Goal: Transaction & Acquisition: Purchase product/service

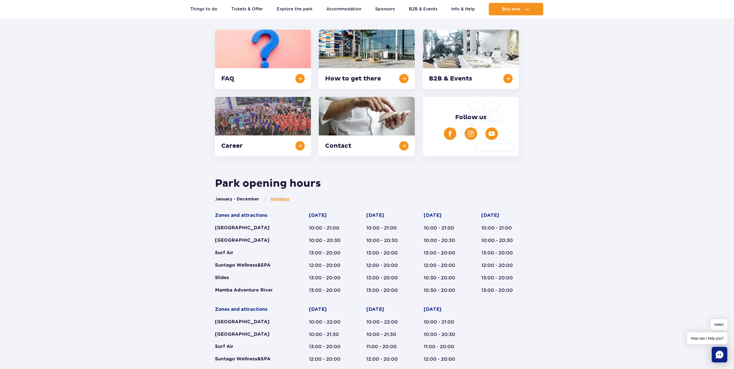
scroll to position [116, 0]
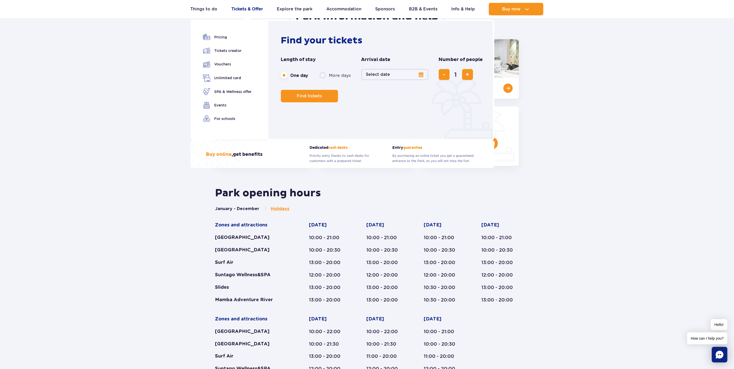
click at [239, 9] on link "Tickets & Offer" at bounding box center [247, 9] width 32 height 12
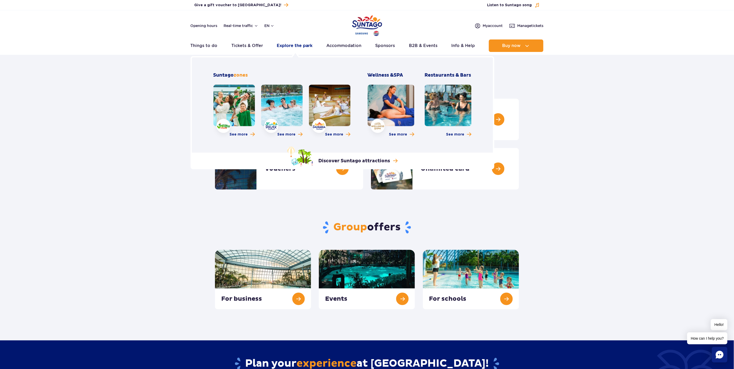
click at [289, 47] on link "Explore the park" at bounding box center [295, 45] width 36 height 12
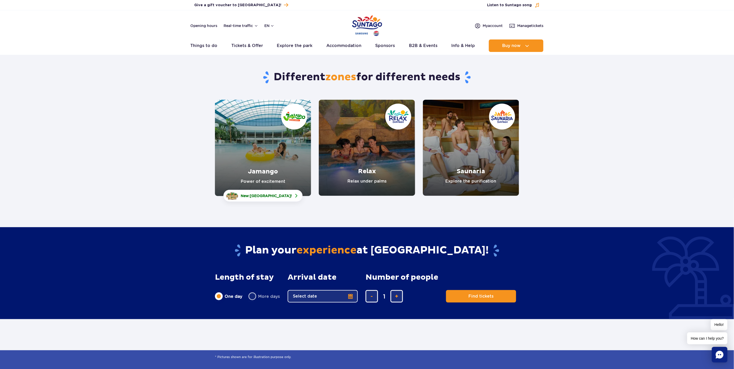
click at [473, 158] on link "Saunaria" at bounding box center [471, 148] width 96 height 96
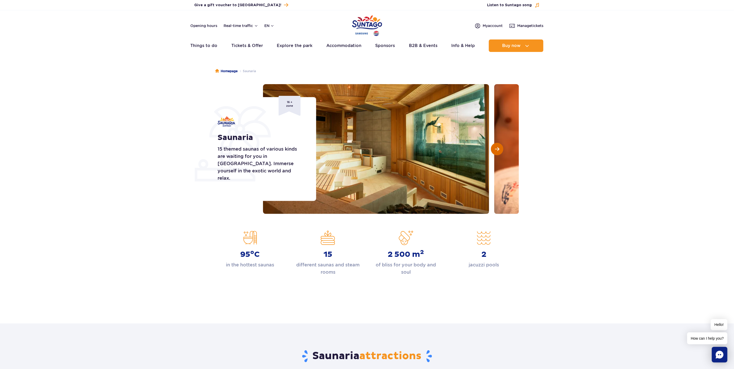
click at [494, 150] on button "Next slide" at bounding box center [497, 149] width 12 height 12
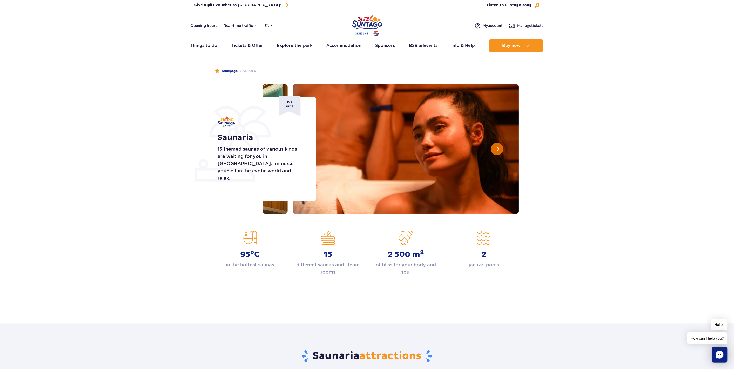
click at [494, 150] on button "Next slide" at bounding box center [497, 149] width 12 height 12
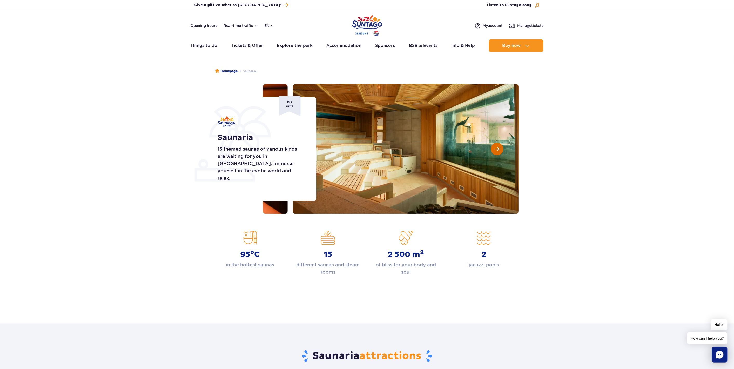
click at [494, 150] on button "Next slide" at bounding box center [497, 149] width 12 height 12
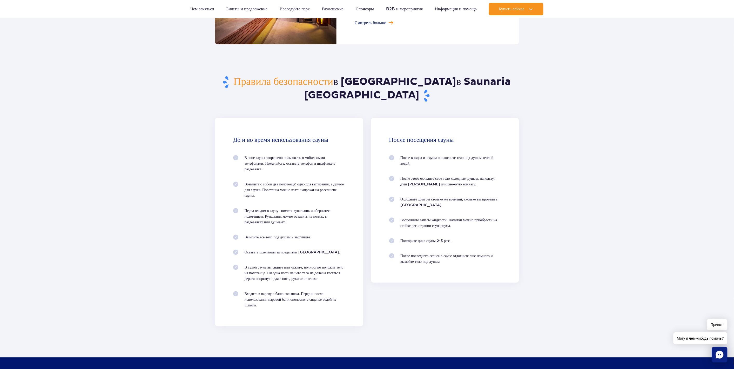
scroll to position [442, 0]
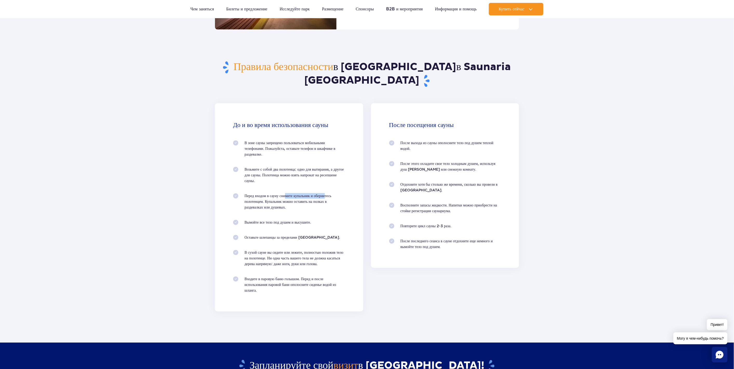
drag, startPoint x: 287, startPoint y: 182, endPoint x: 325, endPoint y: 183, distance: 37.9
click at [325, 194] on font "Перед входом в сауну снимите купальник и обернитесь полотенцем. Купальник можно…" at bounding box center [288, 202] width 87 height 16
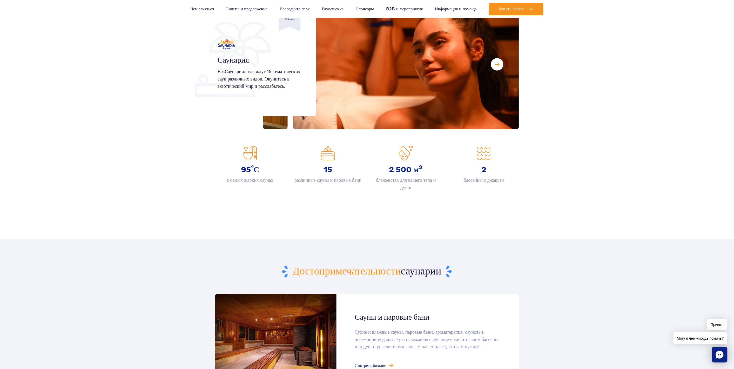
scroll to position [19, 0]
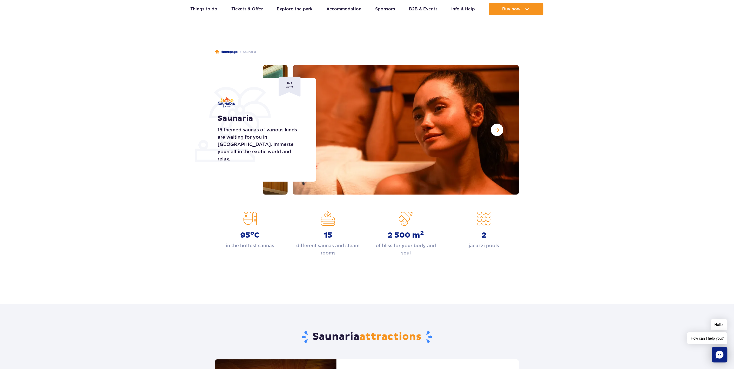
click at [627, 147] on section "Saunaria 15 themed saunas of various kinds are waiting for you in Saunaria. Imm…" at bounding box center [367, 130] width 734 height 130
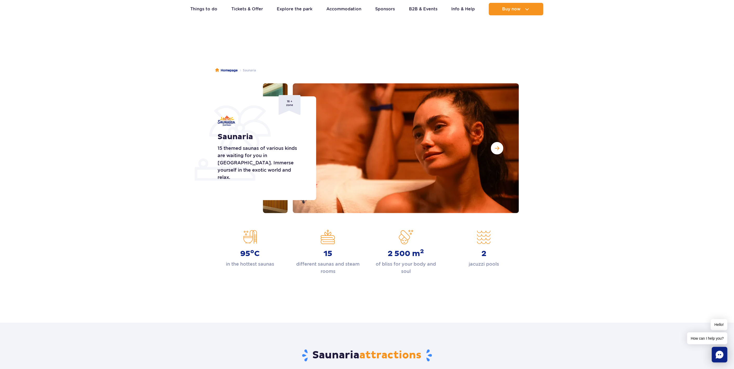
scroll to position [0, 0]
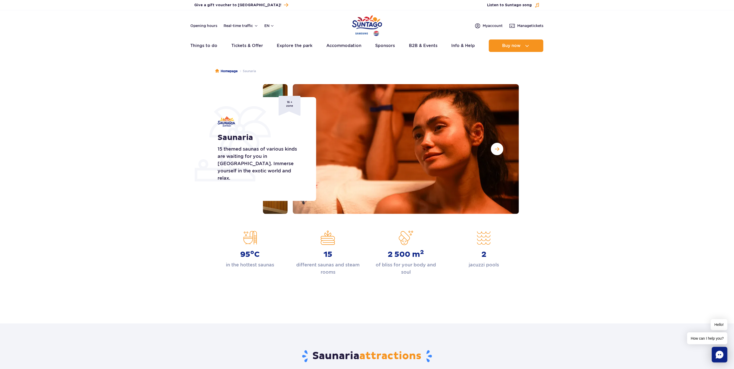
click at [232, 142] on h1 "Saunaria" at bounding box center [261, 137] width 87 height 9
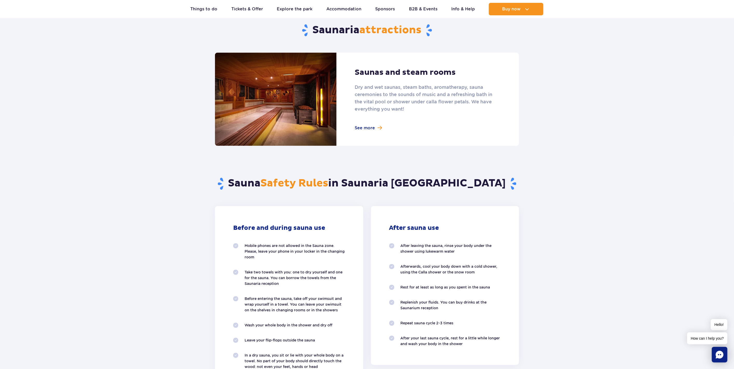
scroll to position [327, 0]
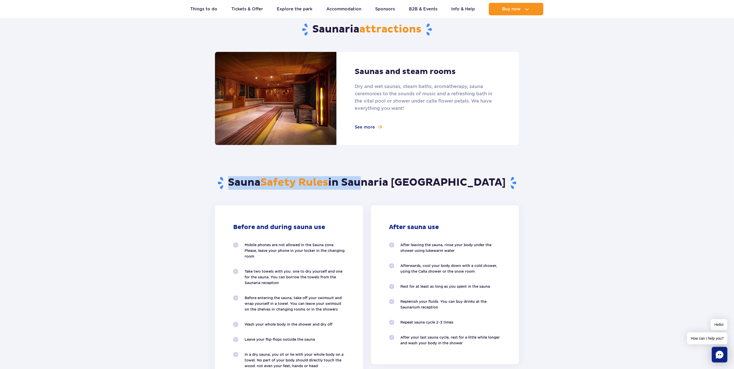
drag, startPoint x: 261, startPoint y: 179, endPoint x: 402, endPoint y: 178, distance: 141.3
click at [395, 178] on h2 "Sauna Safety Rules in Saunaria Suntago" at bounding box center [367, 183] width 304 height 14
click at [403, 178] on h2 "Sauna Safety Rules in Saunaria Suntago" at bounding box center [367, 183] width 304 height 14
click at [379, 129] on link at bounding box center [367, 98] width 304 height 93
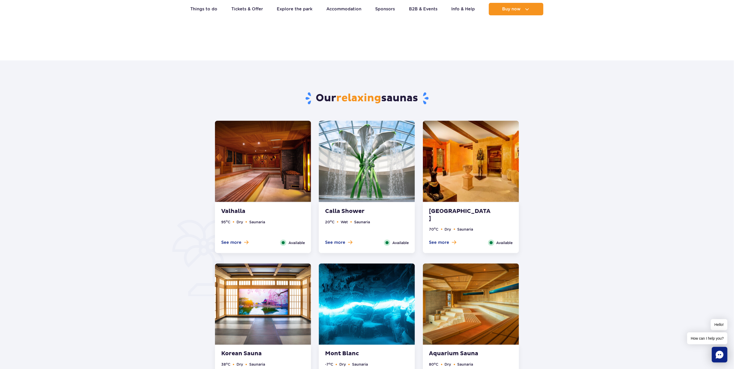
scroll to position [211, 0]
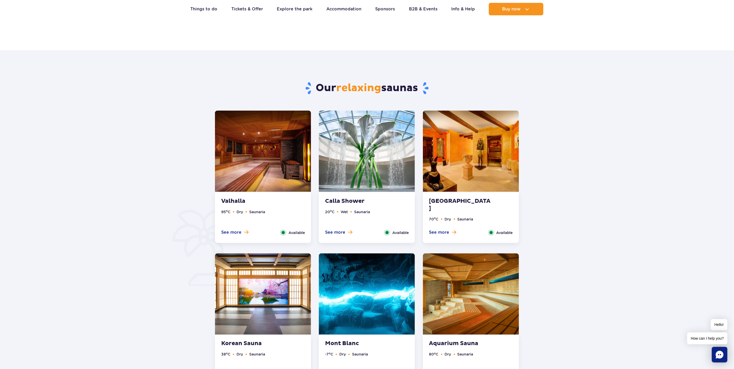
click at [356, 162] on img at bounding box center [367, 151] width 96 height 81
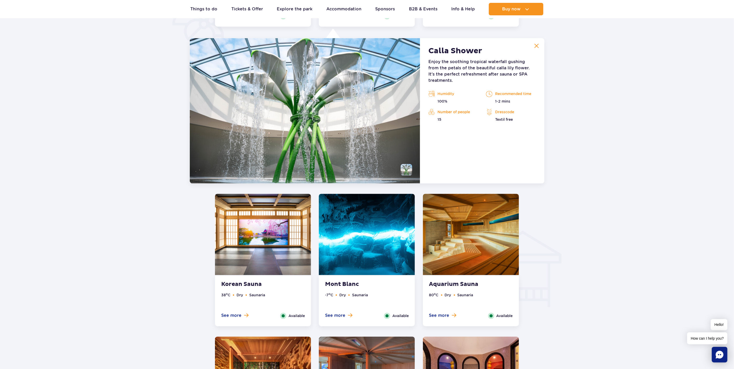
scroll to position [435, 0]
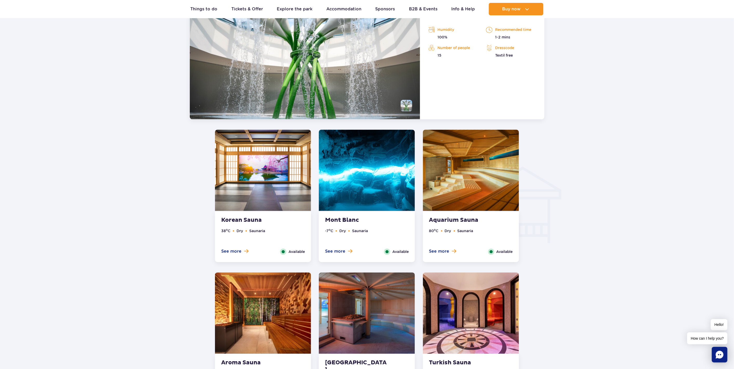
click at [475, 183] on img at bounding box center [471, 170] width 96 height 81
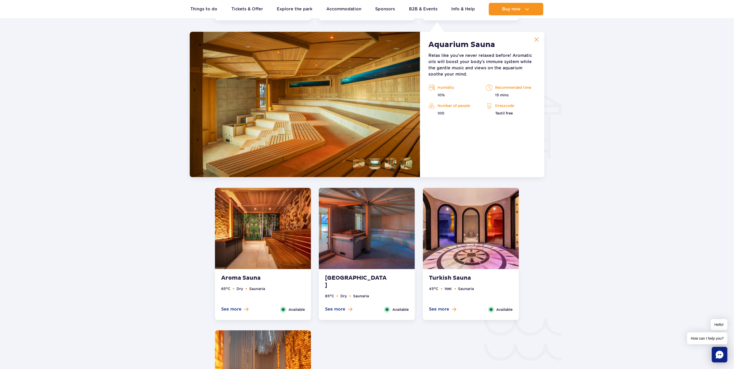
scroll to position [578, 0]
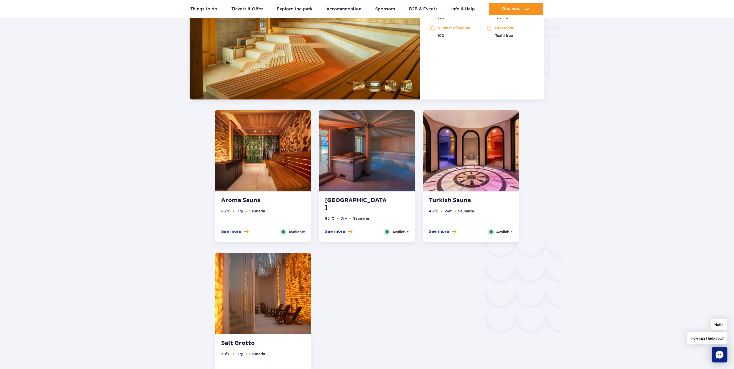
click at [503, 158] on img at bounding box center [471, 150] width 96 height 81
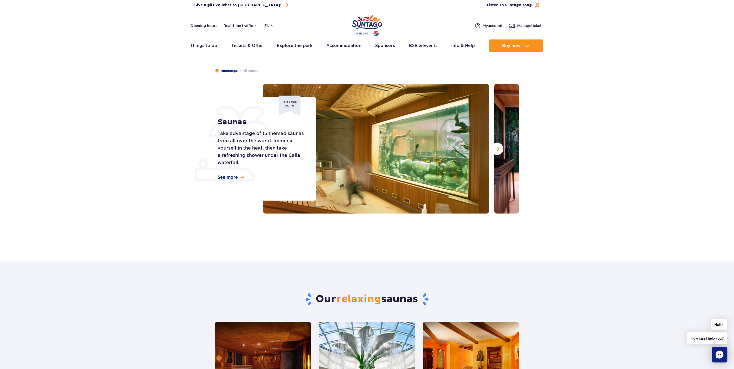
scroll to position [0, 0]
click at [235, 180] on span "See more" at bounding box center [228, 178] width 20 height 6
click at [295, 50] on link "Explore the park" at bounding box center [295, 45] width 36 height 12
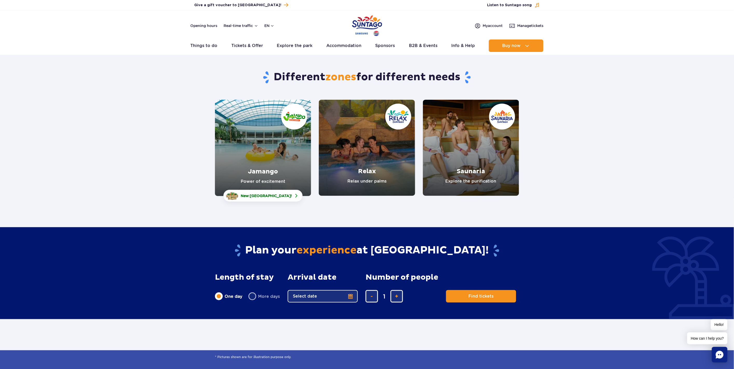
click at [375, 175] on link "Relax" at bounding box center [367, 148] width 96 height 96
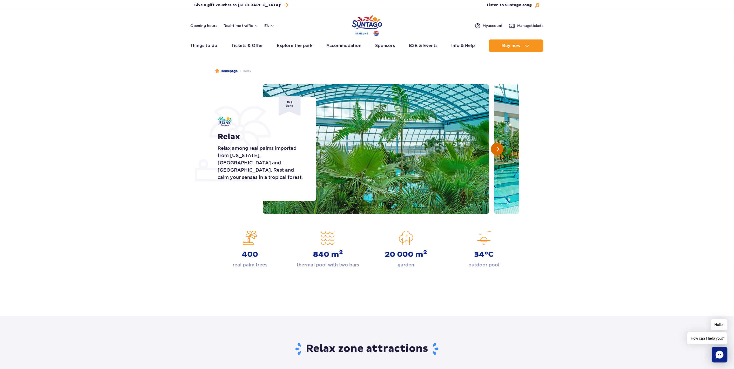
click at [499, 147] on span "Next slide" at bounding box center [497, 149] width 4 height 5
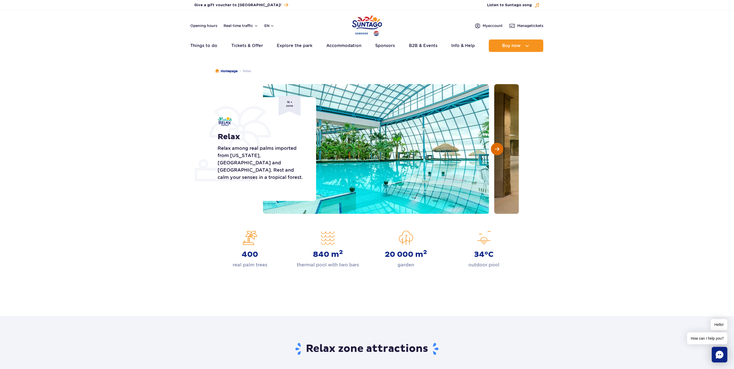
click at [499, 147] on span "Next slide" at bounding box center [497, 149] width 4 height 5
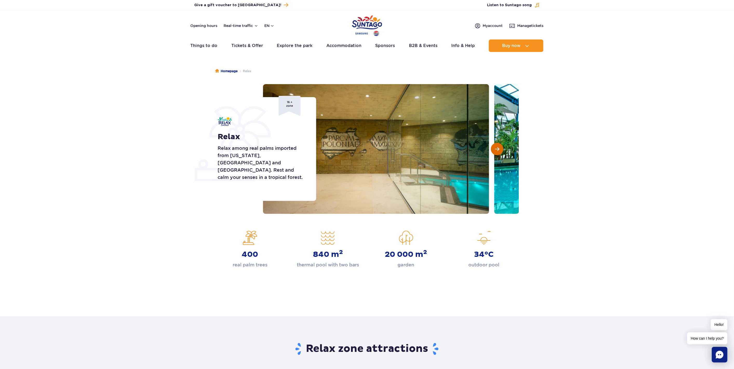
click at [499, 147] on span "Next slide" at bounding box center [497, 149] width 4 height 5
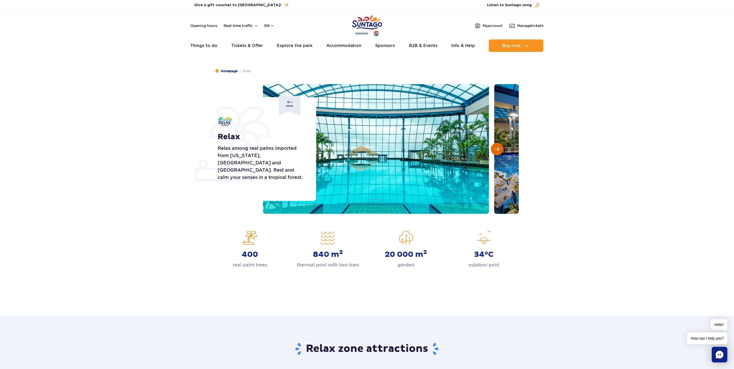
click at [499, 147] on span "Next slide" at bounding box center [497, 149] width 4 height 5
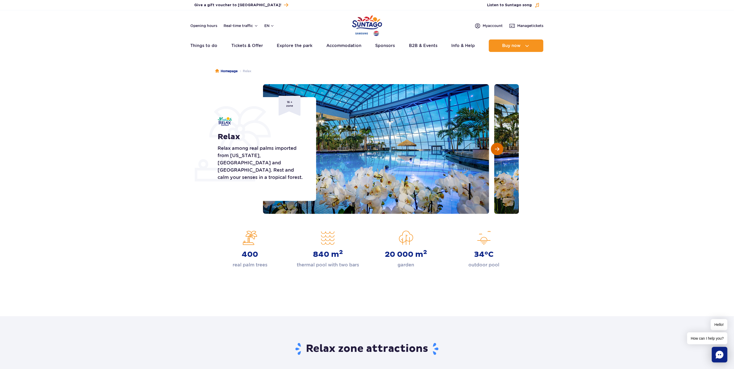
click at [499, 147] on span "Next slide" at bounding box center [497, 149] width 4 height 5
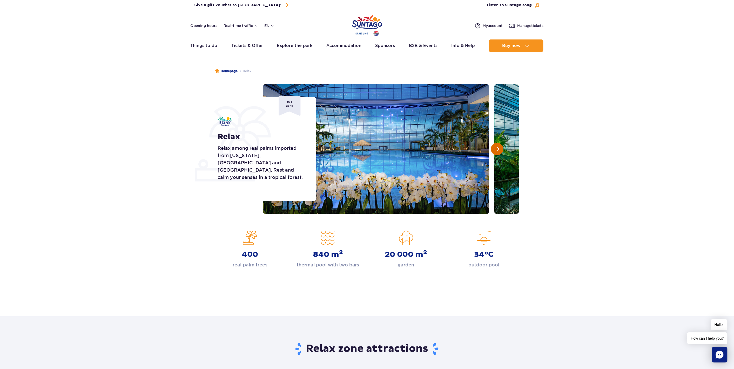
click at [499, 147] on span "Next slide" at bounding box center [497, 149] width 4 height 5
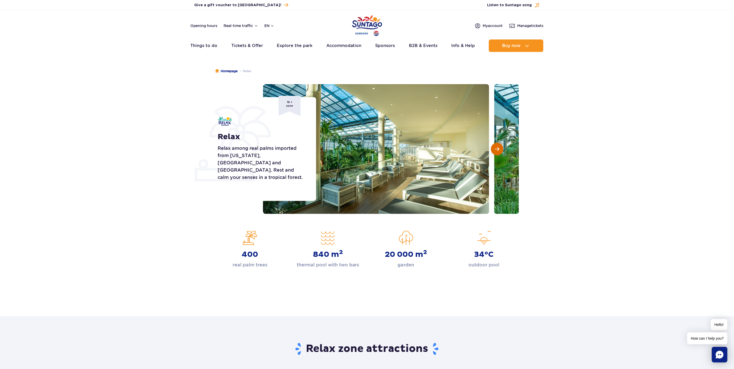
click at [499, 147] on span "Next slide" at bounding box center [497, 149] width 4 height 5
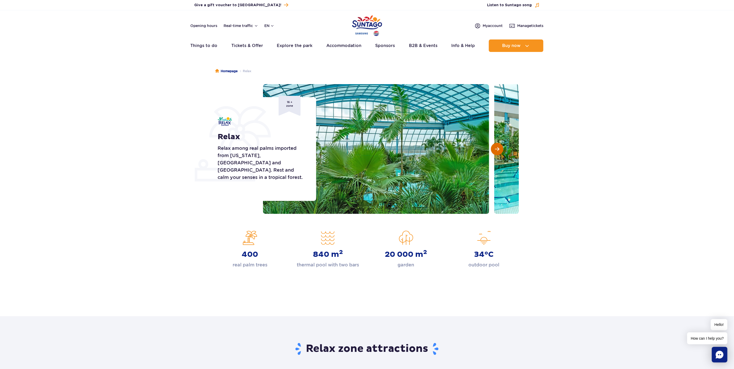
click at [499, 147] on span "Next slide" at bounding box center [497, 149] width 4 height 5
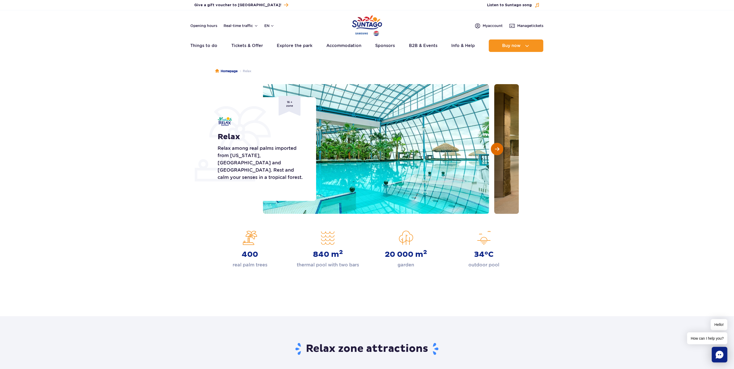
click at [499, 147] on span "Next slide" at bounding box center [497, 149] width 4 height 5
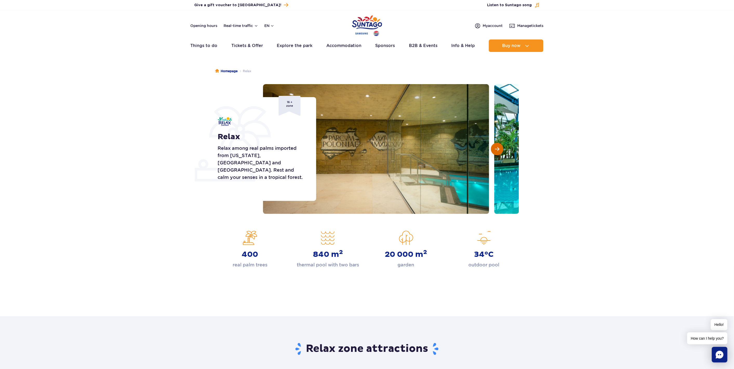
click at [499, 147] on span "Next slide" at bounding box center [497, 149] width 4 height 5
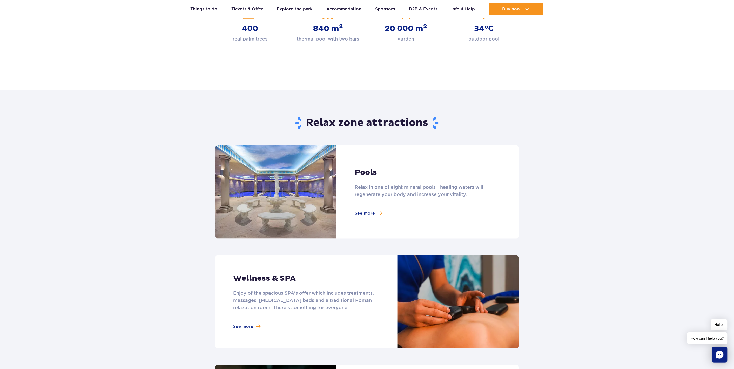
scroll to position [250, 0]
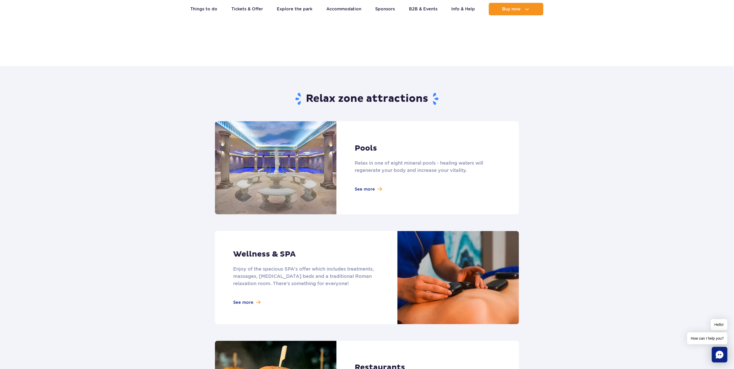
click at [367, 190] on link at bounding box center [367, 167] width 304 height 93
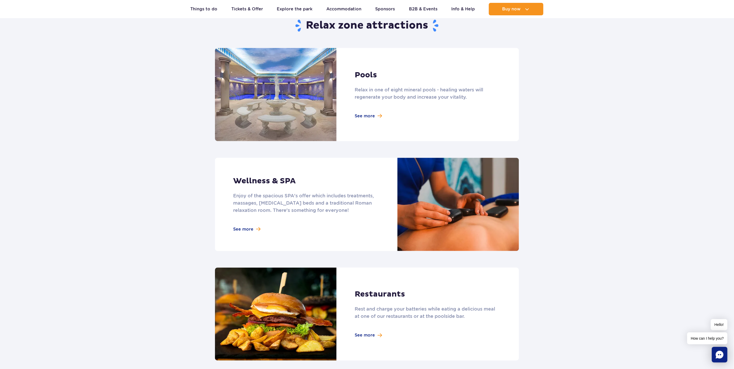
scroll to position [327, 0]
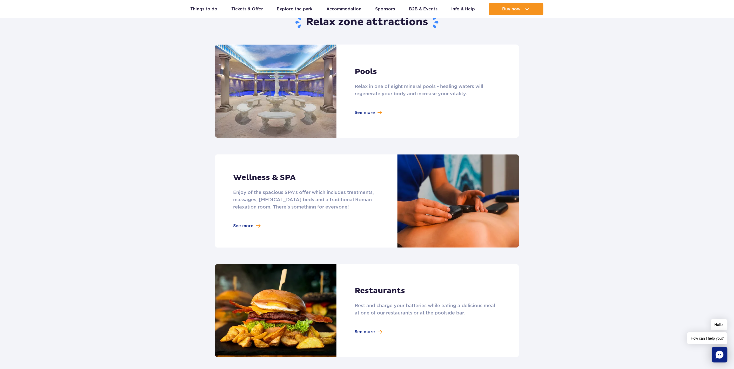
click at [294, 174] on link at bounding box center [367, 201] width 304 height 93
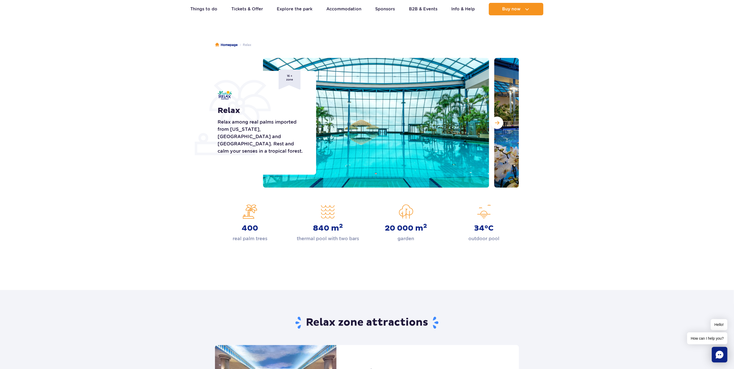
scroll to position [0, 0]
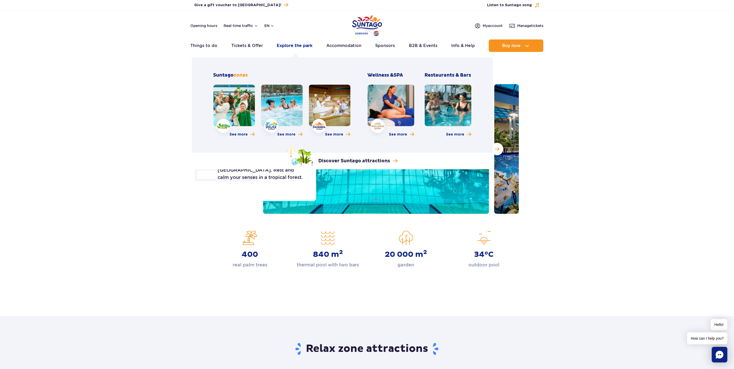
click at [289, 45] on link "Explore the park" at bounding box center [295, 45] width 36 height 12
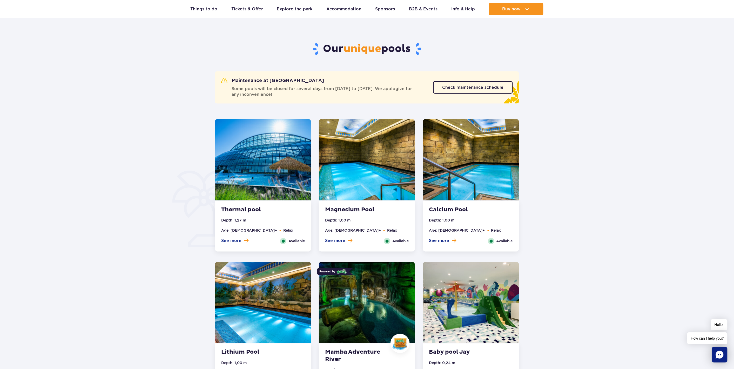
scroll to position [231, 0]
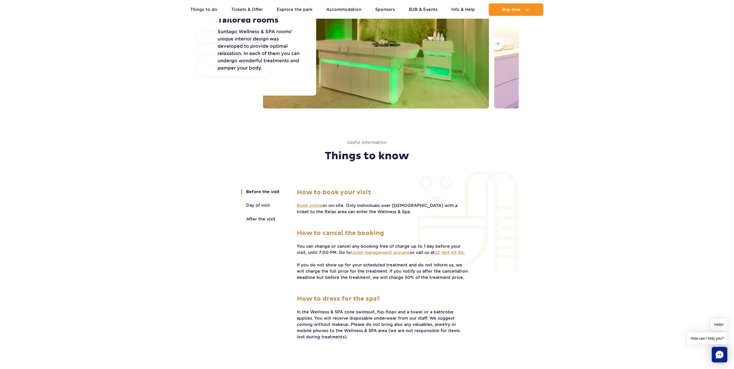
scroll to position [943, 0]
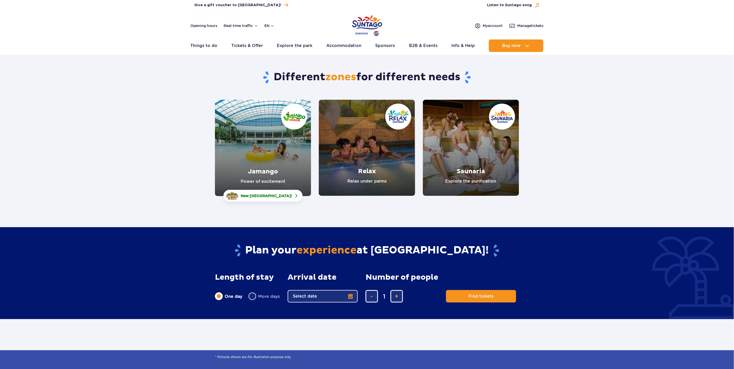
click at [274, 146] on link "Jamango" at bounding box center [263, 148] width 96 height 96
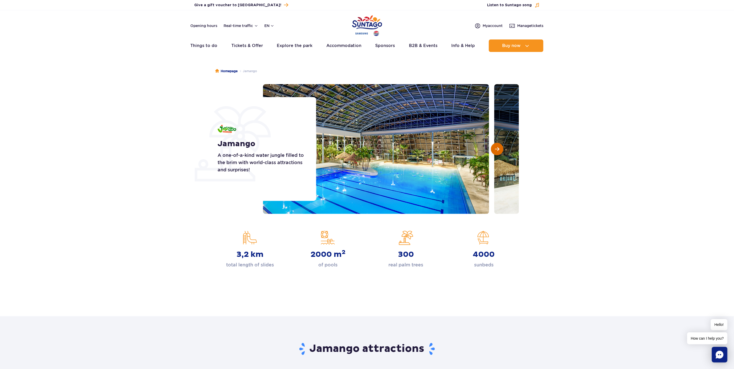
click at [500, 151] on button "Next slide" at bounding box center [497, 149] width 12 height 12
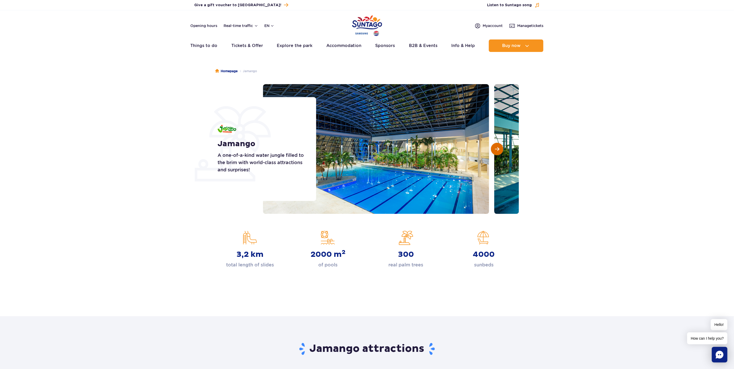
click at [500, 151] on button "Next slide" at bounding box center [497, 149] width 12 height 12
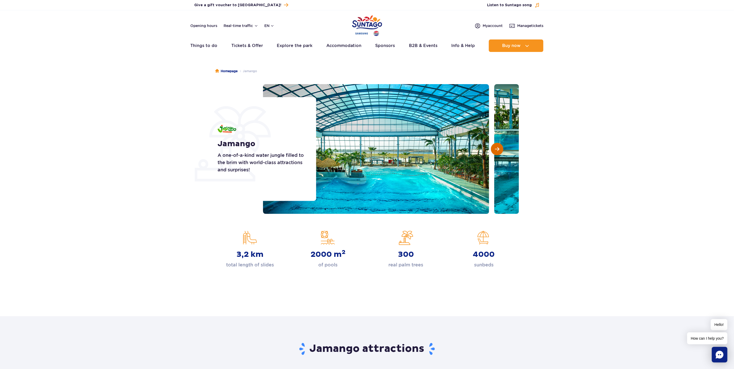
click at [500, 151] on button "Next slide" at bounding box center [497, 149] width 12 height 12
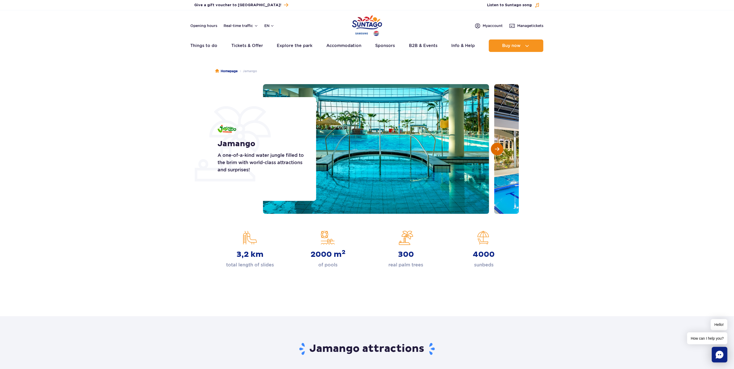
click at [500, 151] on button "Next slide" at bounding box center [497, 149] width 12 height 12
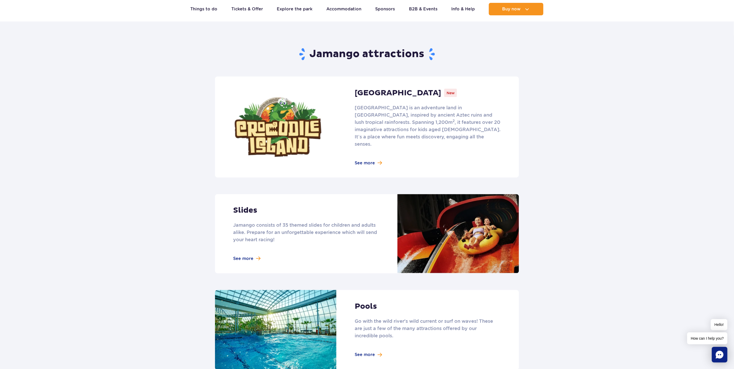
scroll to position [308, 0]
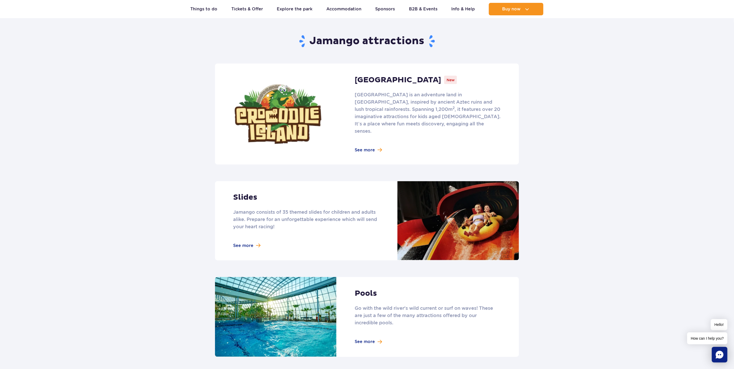
click at [374, 141] on link at bounding box center [367, 114] width 304 height 101
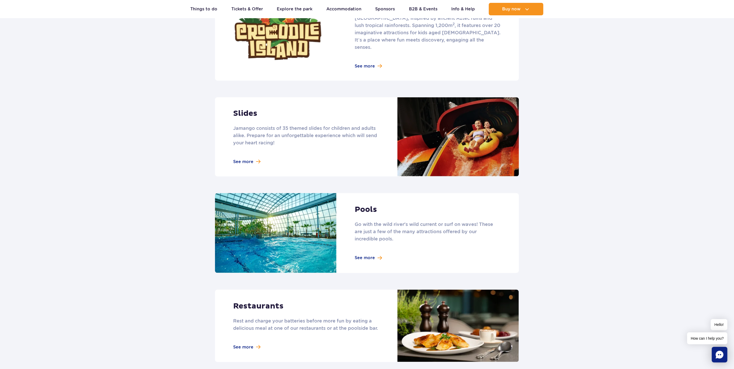
scroll to position [404, 0]
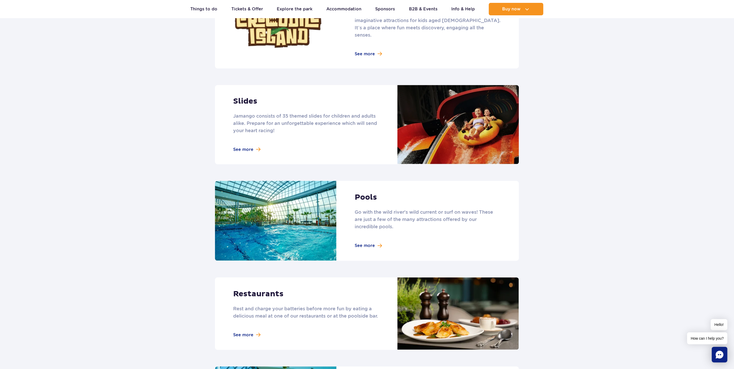
click at [252, 141] on link at bounding box center [367, 124] width 304 height 79
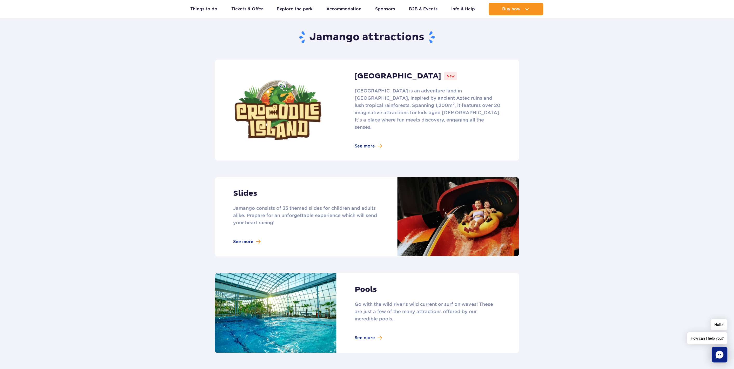
scroll to position [308, 0]
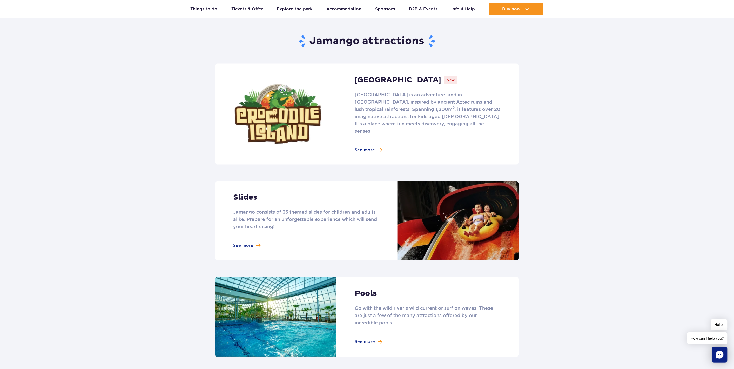
click at [267, 196] on link at bounding box center [367, 220] width 304 height 79
click at [368, 337] on link at bounding box center [367, 317] width 304 height 80
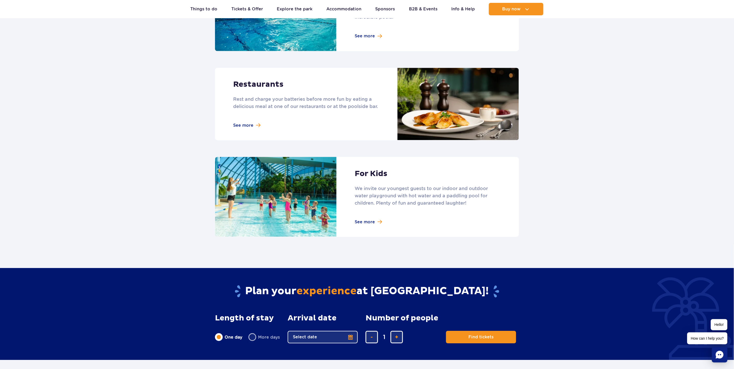
scroll to position [616, 0]
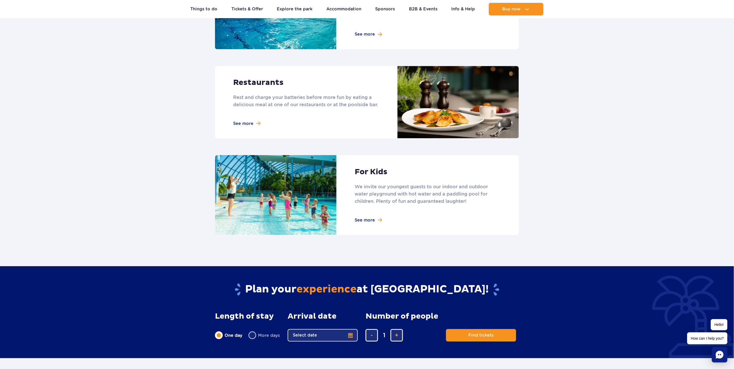
click at [362, 217] on link at bounding box center [367, 195] width 304 height 80
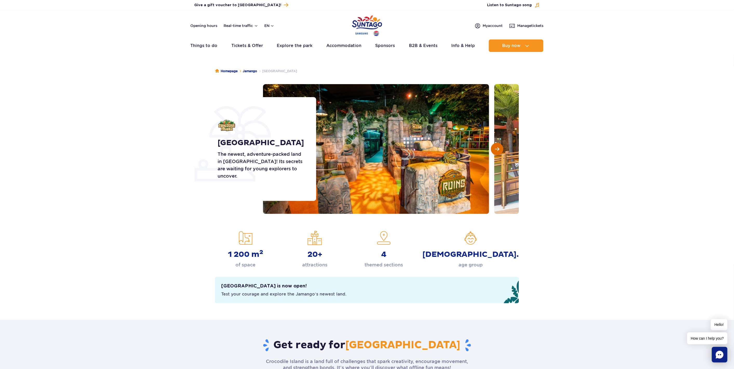
click at [501, 147] on button "Next slide" at bounding box center [497, 149] width 12 height 12
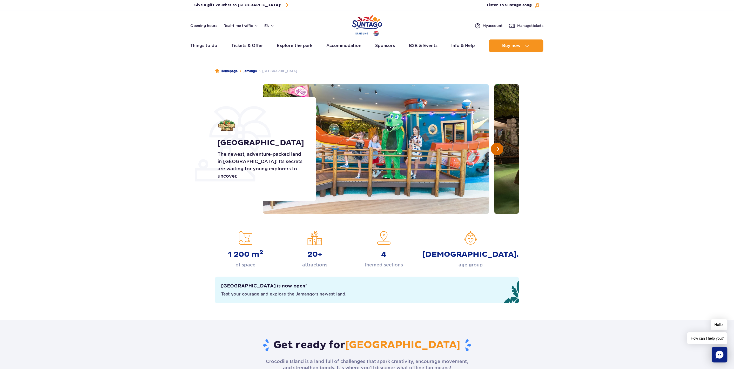
click at [501, 147] on button "Next slide" at bounding box center [497, 149] width 12 height 12
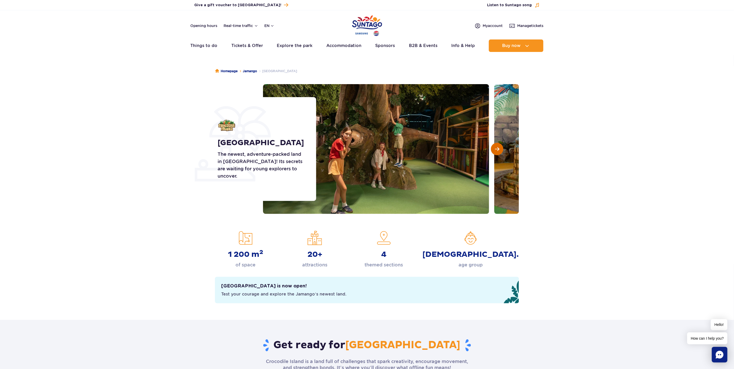
click at [501, 147] on button "Next slide" at bounding box center [497, 149] width 12 height 12
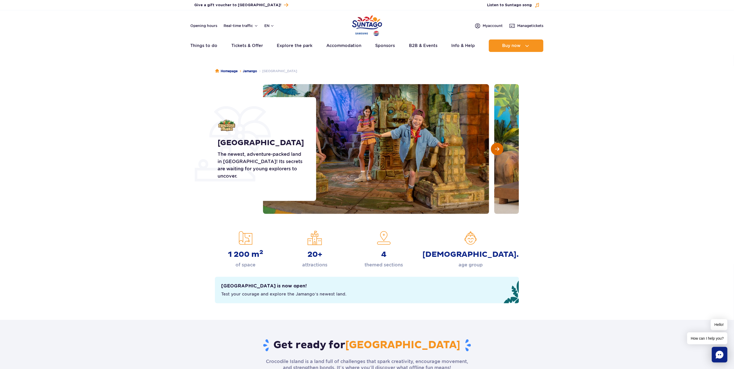
click at [501, 147] on button "Next slide" at bounding box center [497, 149] width 12 height 12
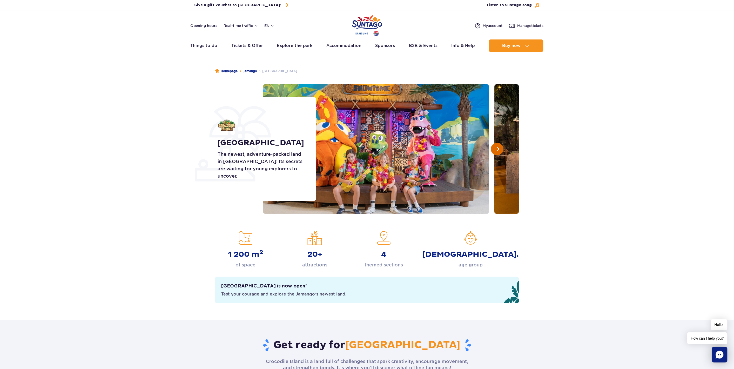
click at [501, 147] on button "Next slide" at bounding box center [497, 149] width 12 height 12
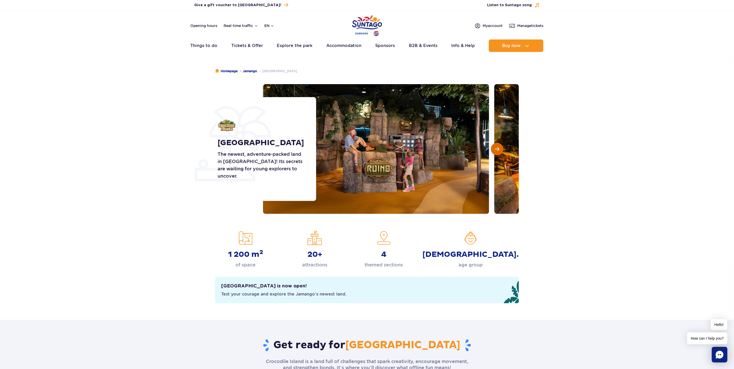
click at [501, 147] on button "Next slide" at bounding box center [497, 149] width 12 height 12
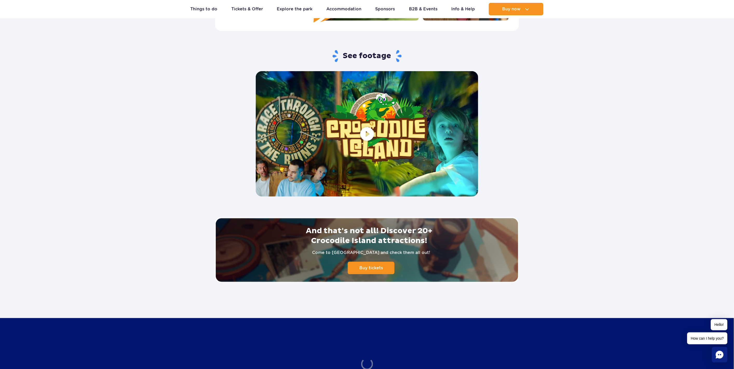
scroll to position [981, 0]
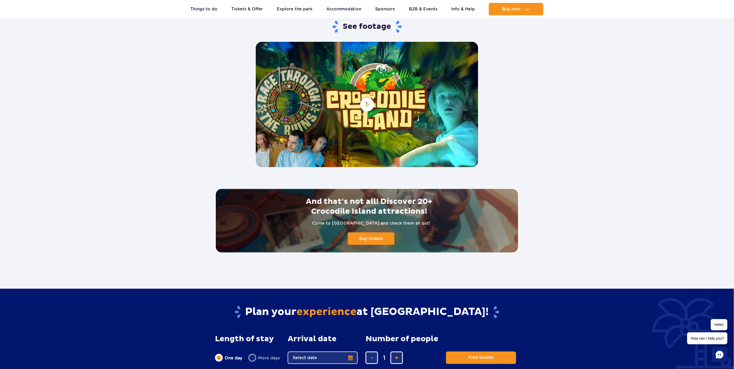
click at [371, 107] on span at bounding box center [367, 104] width 223 height 125
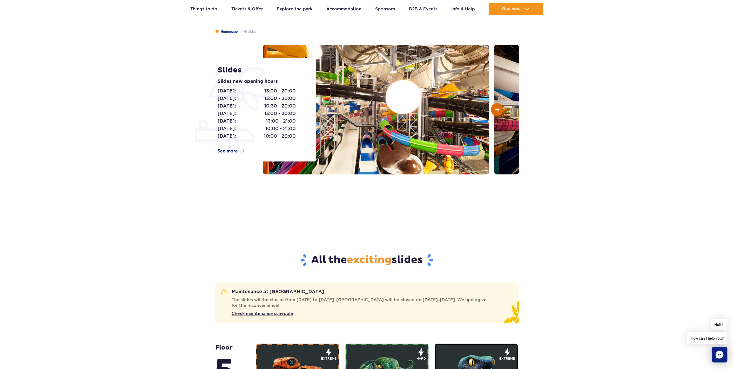
scroll to position [38, 0]
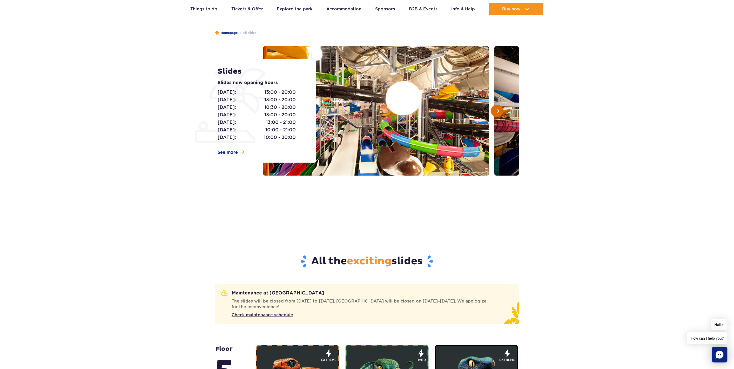
click at [498, 110] on span "Next slide" at bounding box center [497, 111] width 4 height 5
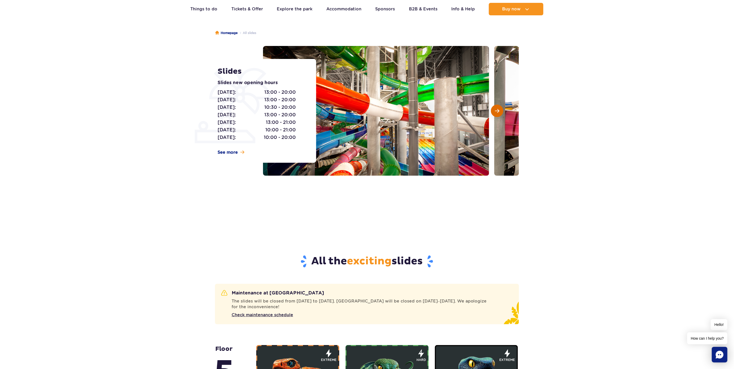
click at [498, 110] on span "Next slide" at bounding box center [497, 111] width 4 height 5
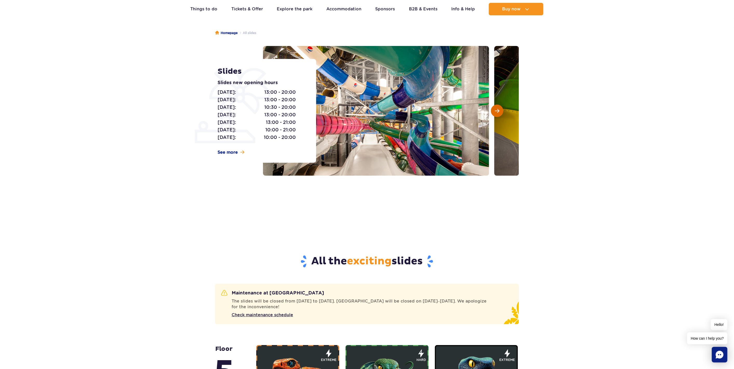
click at [498, 111] on span "Next slide" at bounding box center [497, 111] width 4 height 5
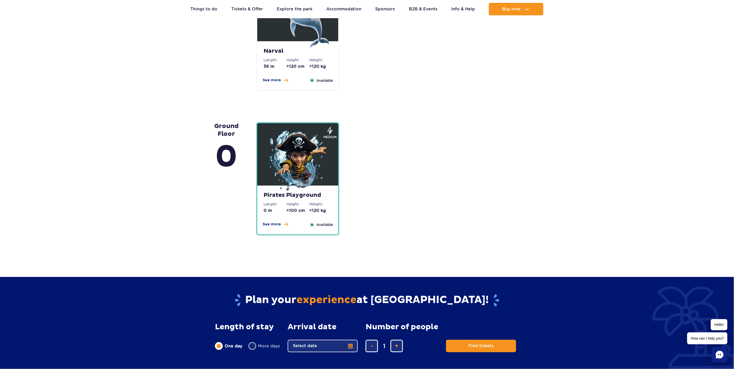
scroll to position [1232, 0]
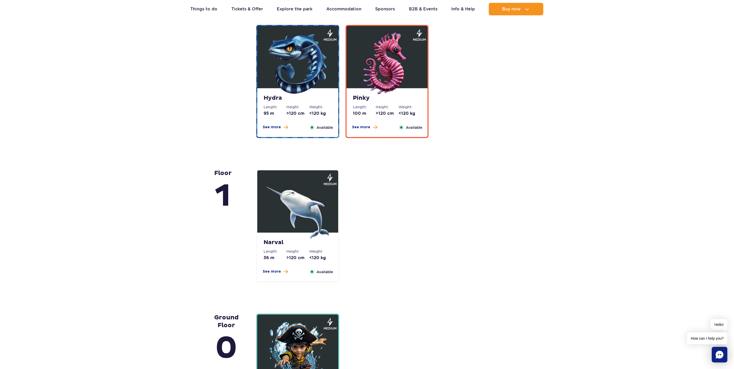
click at [314, 211] on img at bounding box center [298, 208] width 62 height 62
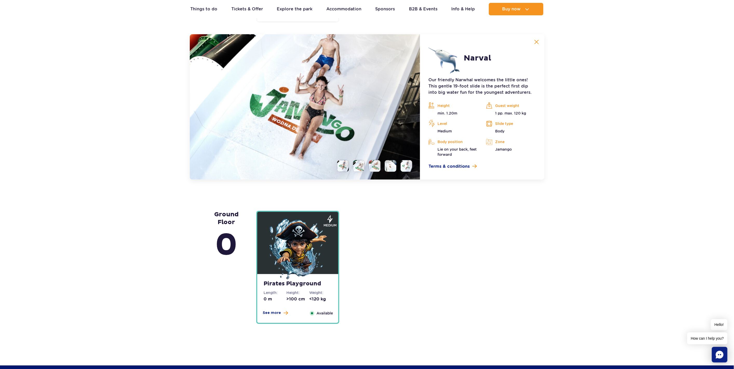
scroll to position [1302, 0]
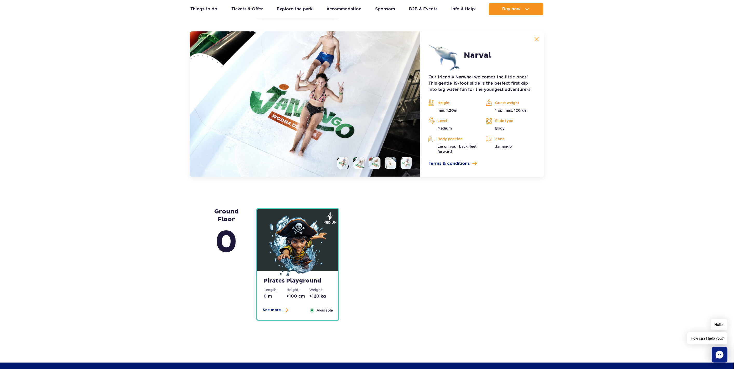
click at [365, 165] on li at bounding box center [359, 163] width 12 height 12
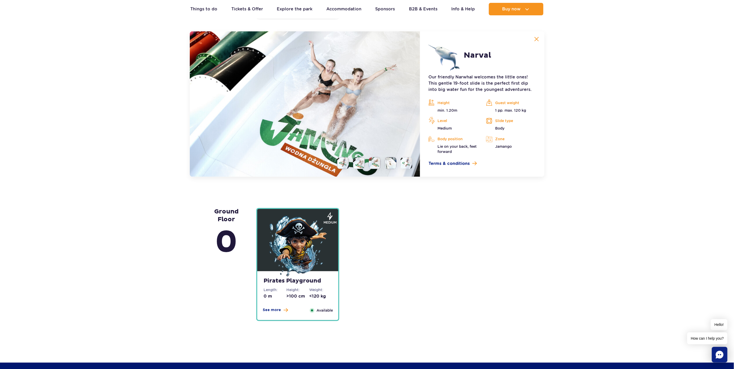
click at [376, 165] on li at bounding box center [375, 163] width 12 height 12
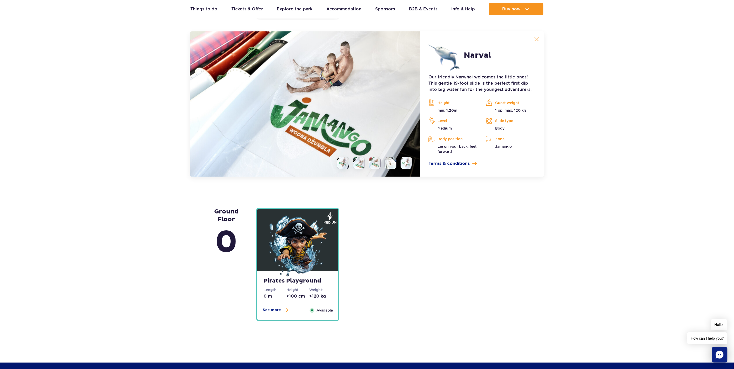
click at [392, 165] on li at bounding box center [391, 163] width 12 height 12
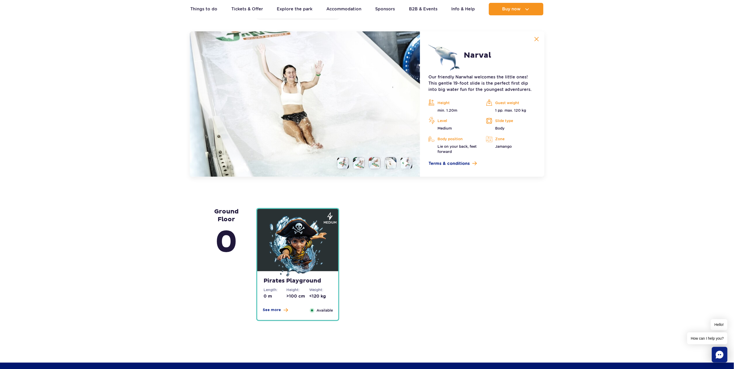
click at [412, 168] on li at bounding box center [407, 163] width 12 height 12
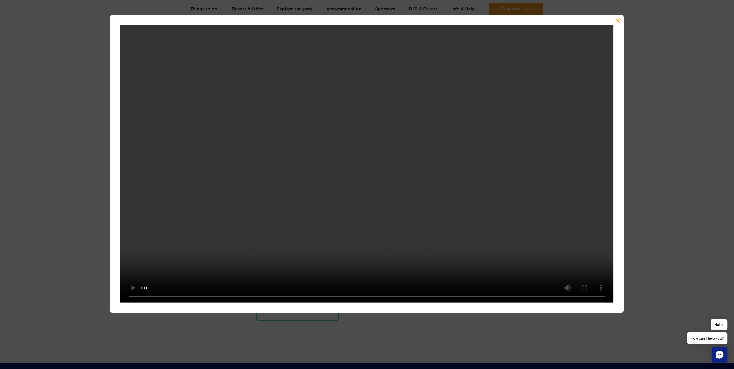
click at [650, 190] on div at bounding box center [367, 164] width 734 height 298
click at [617, 19] on button "button" at bounding box center [618, 20] width 5 height 5
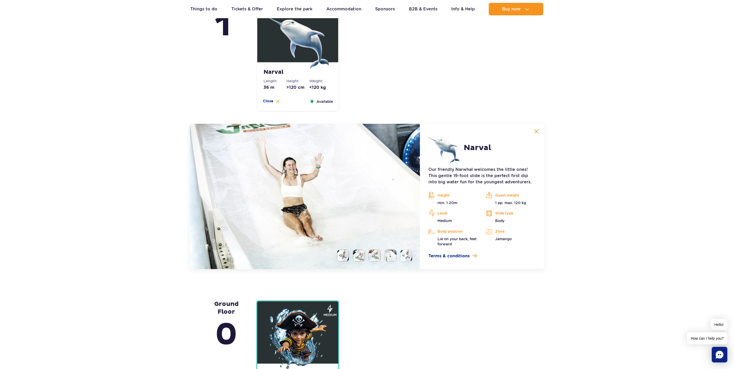
scroll to position [1187, 0]
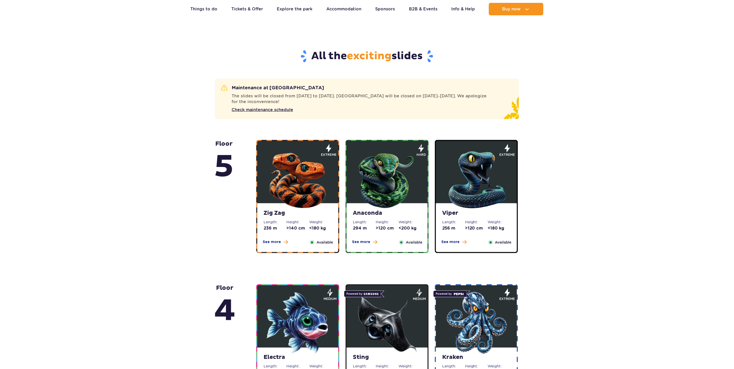
scroll to position [250, 0]
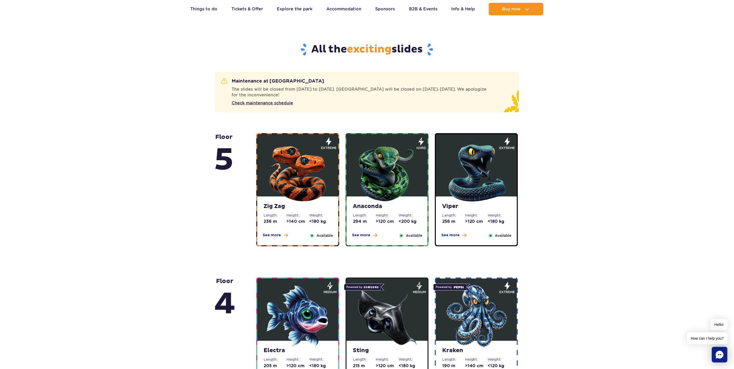
click at [308, 165] on img at bounding box center [298, 172] width 62 height 62
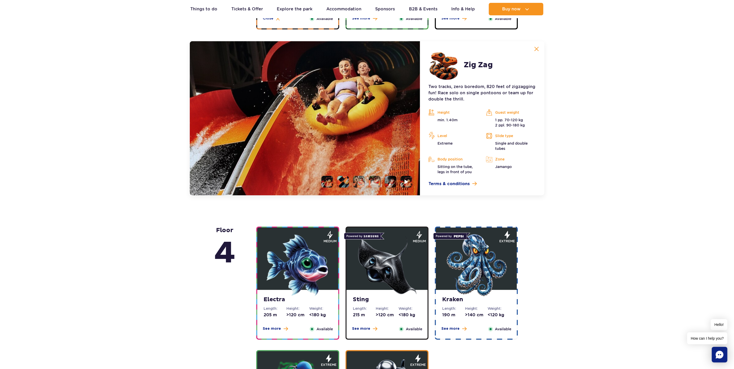
scroll to position [477, 0]
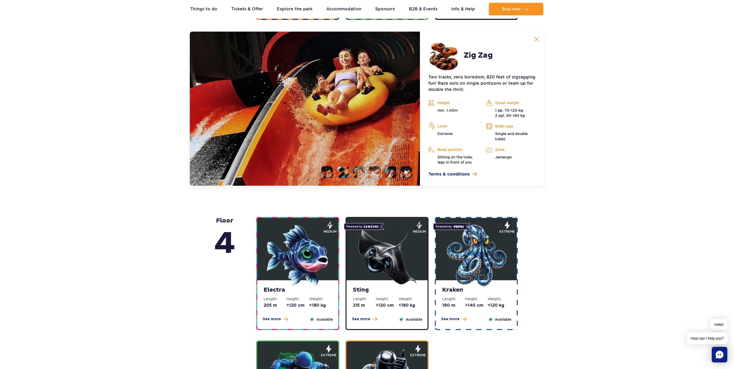
click at [344, 173] on li at bounding box center [343, 172] width 12 height 12
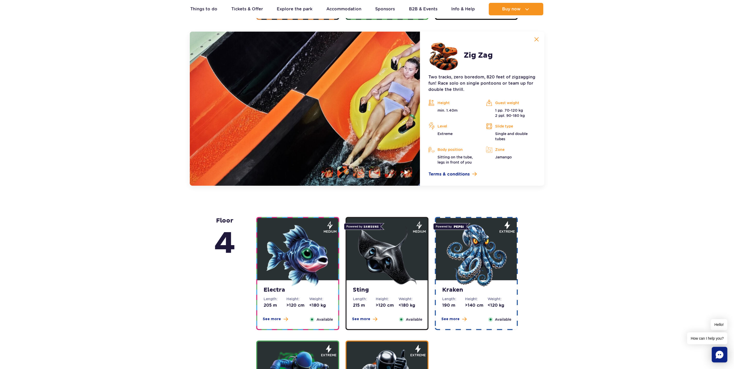
click at [359, 173] on li at bounding box center [359, 172] width 12 height 12
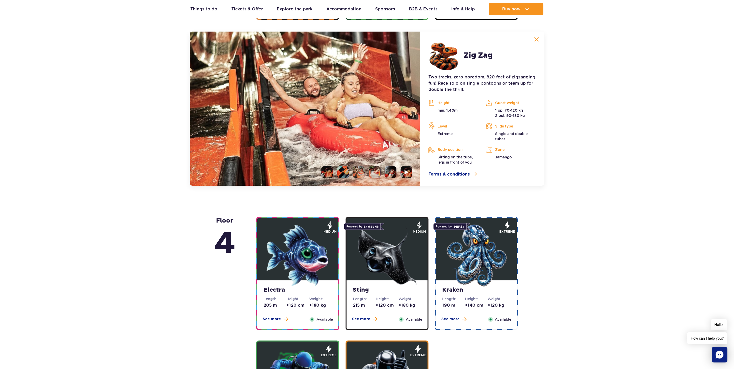
click at [346, 173] on li at bounding box center [343, 172] width 12 height 12
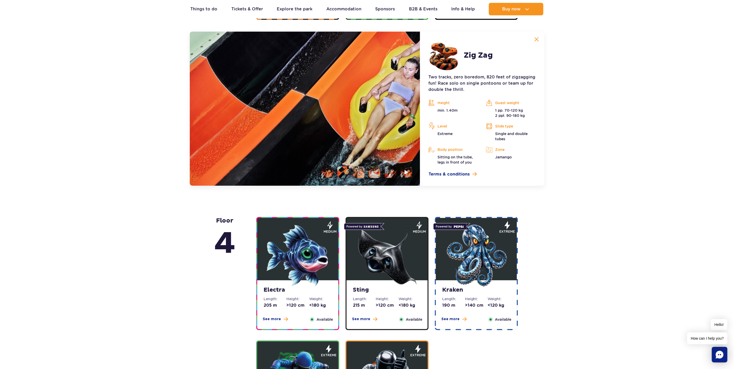
click at [377, 175] on li at bounding box center [375, 172] width 12 height 12
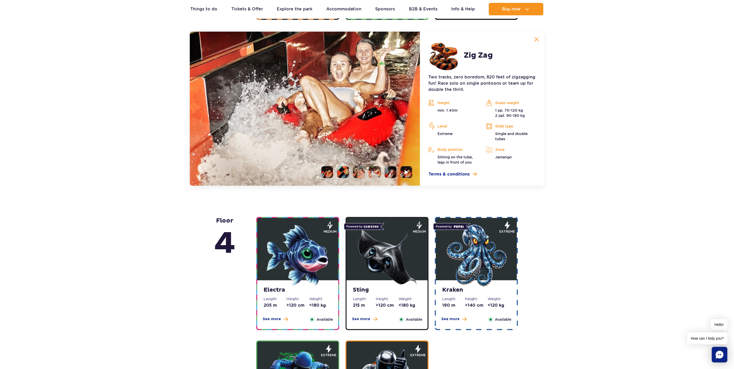
click at [391, 175] on li at bounding box center [391, 172] width 12 height 12
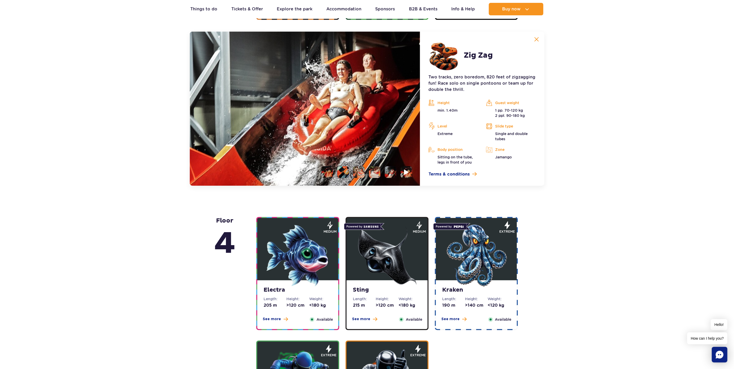
click at [406, 173] on img at bounding box center [407, 172] width 5 height 6
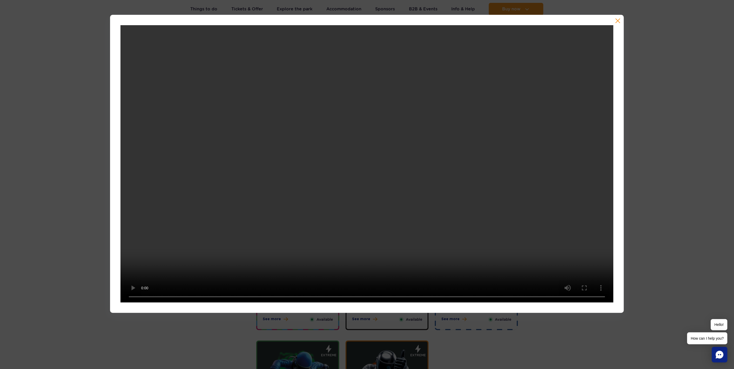
click at [695, 181] on div at bounding box center [367, 164] width 734 height 298
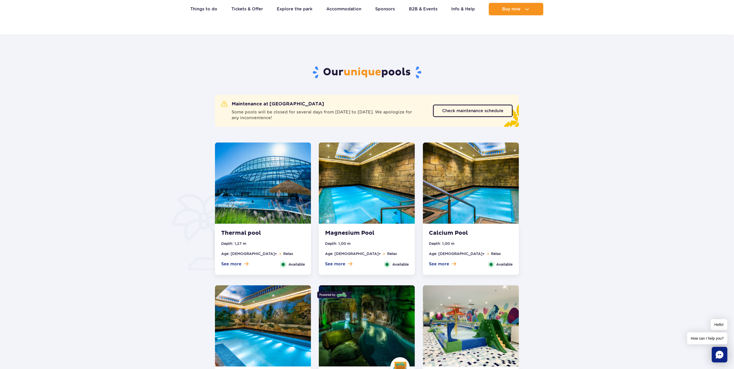
scroll to position [308, 0]
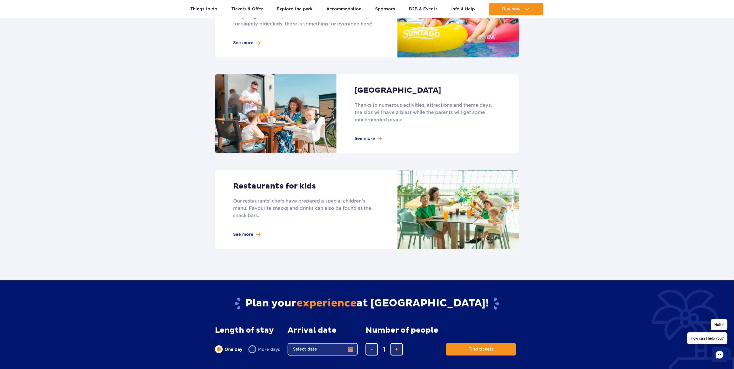
scroll to position [520, 0]
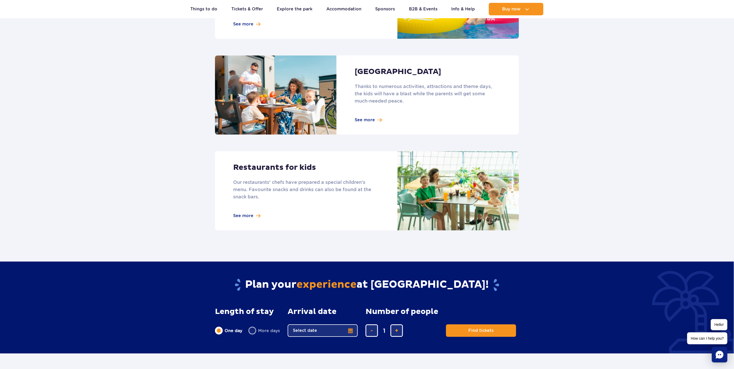
click at [361, 115] on link at bounding box center [367, 94] width 304 height 79
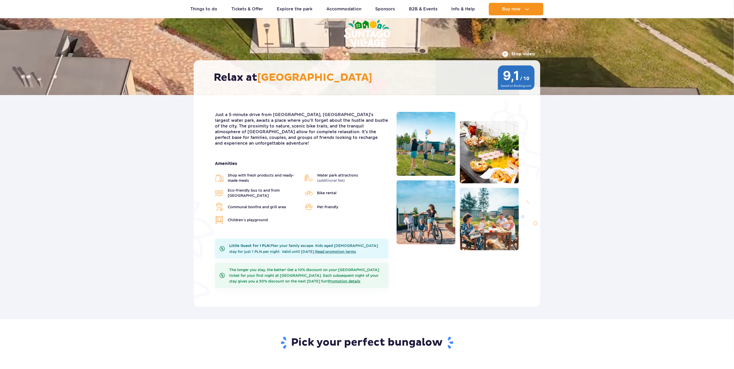
scroll to position [58, 0]
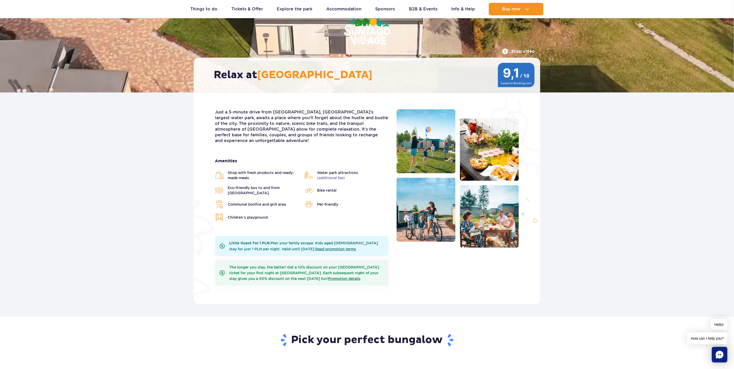
click at [449, 162] on img at bounding box center [426, 141] width 59 height 64
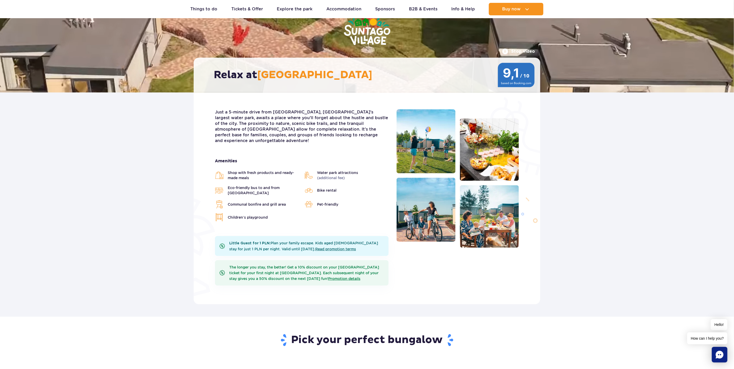
click at [489, 213] on img at bounding box center [489, 216] width 59 height 63
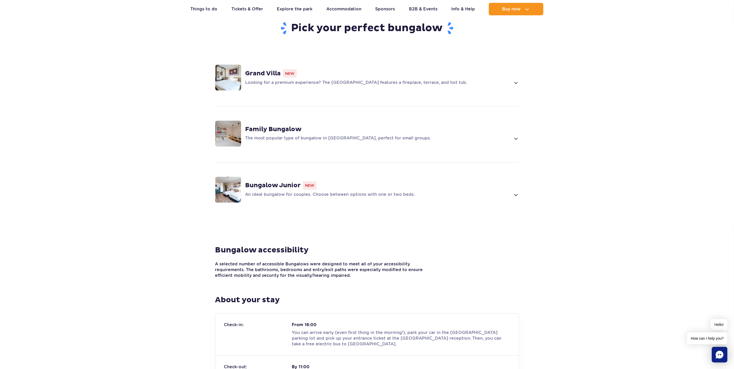
scroll to position [385, 0]
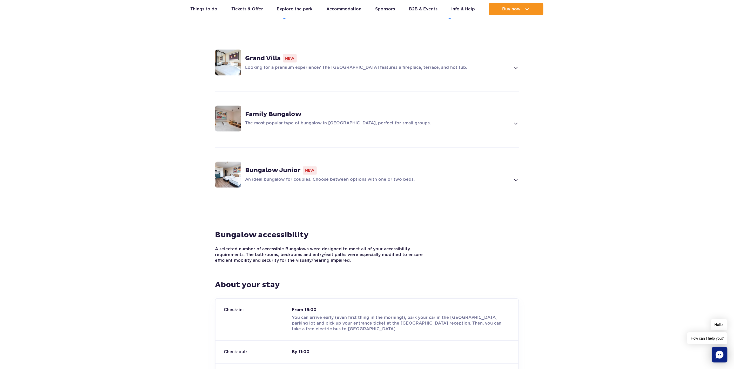
click at [289, 167] on div "Bungalow Junior New" at bounding box center [383, 171] width 274 height 8
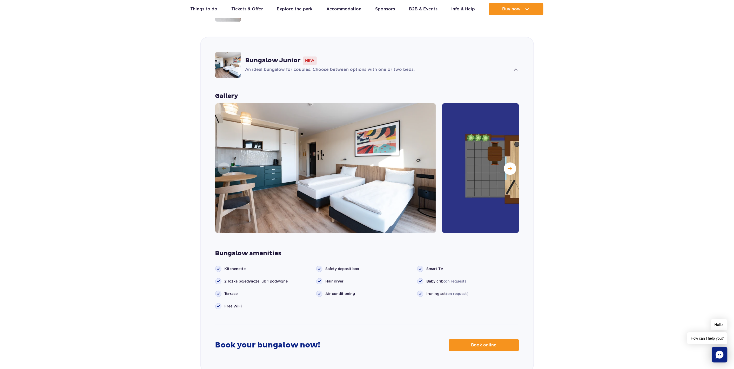
scroll to position [499, 0]
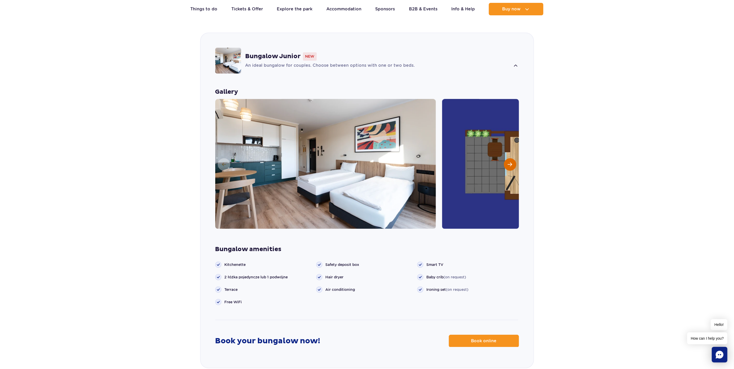
click at [509, 159] on button "Next slide" at bounding box center [510, 164] width 12 height 12
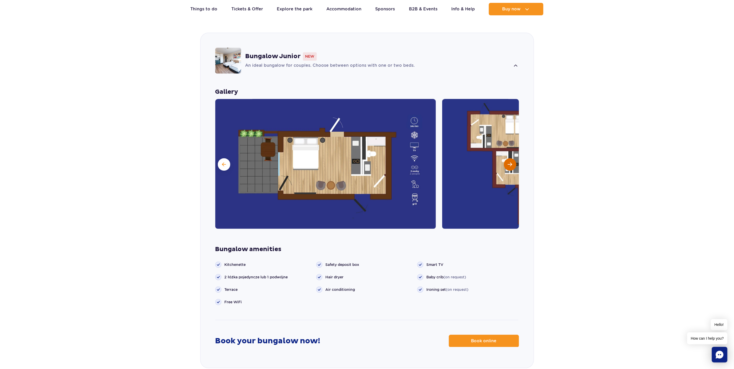
click at [509, 159] on button "Next slide" at bounding box center [510, 164] width 12 height 12
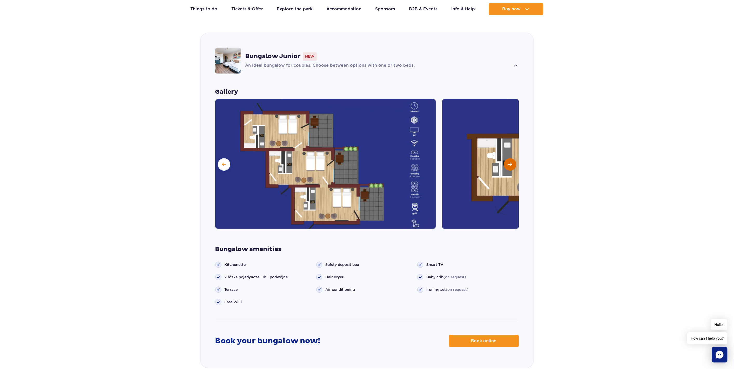
click at [509, 159] on button "Next slide" at bounding box center [510, 164] width 12 height 12
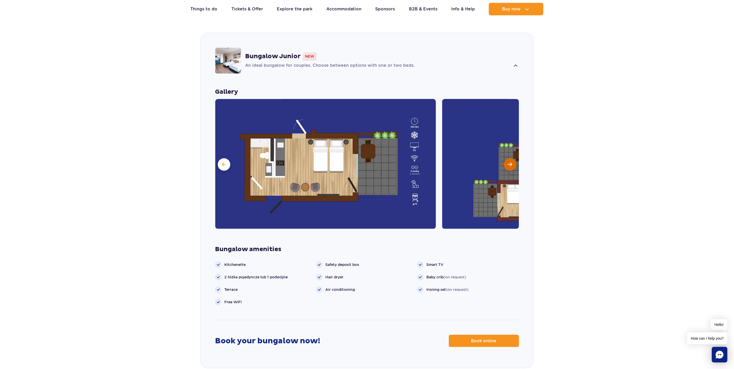
click at [509, 159] on button "Next slide" at bounding box center [510, 164] width 12 height 12
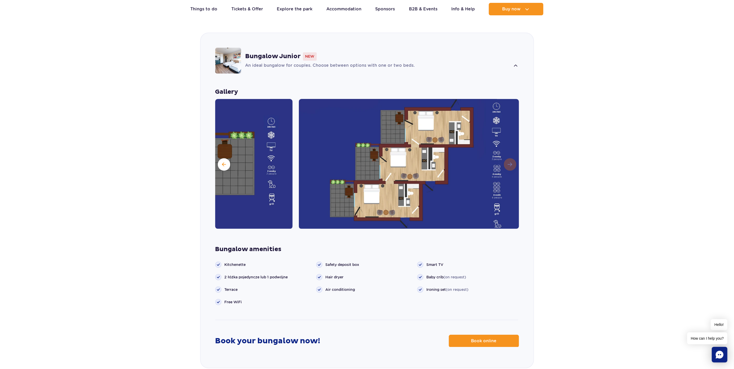
click at [509, 159] on img at bounding box center [409, 164] width 221 height 130
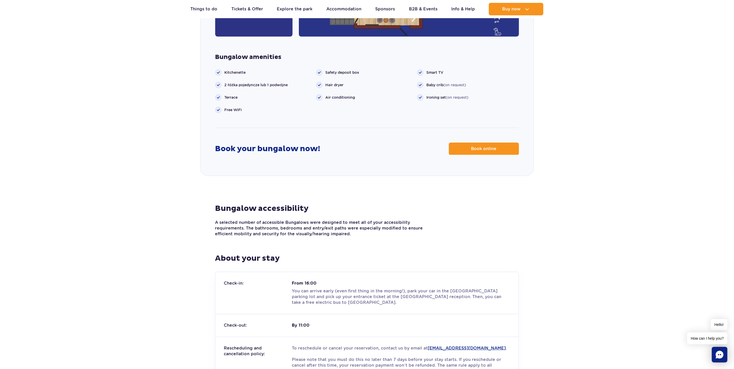
drag, startPoint x: 539, startPoint y: 276, endPoint x: 522, endPoint y: 149, distance: 128.4
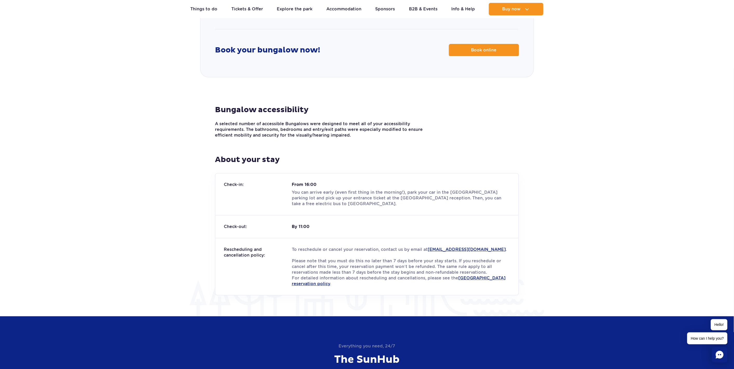
scroll to position [821, 0]
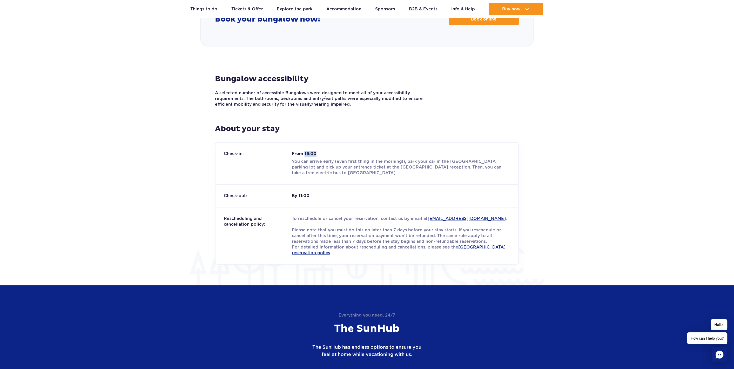
drag, startPoint x: 303, startPoint y: 143, endPoint x: 329, endPoint y: 143, distance: 25.7
click at [329, 151] on strong "From 16:00" at bounding box center [401, 154] width 218 height 6
click at [375, 159] on p "You can arrive early (even first thing in the morning!), park your car in the S…" at bounding box center [401, 167] width 218 height 17
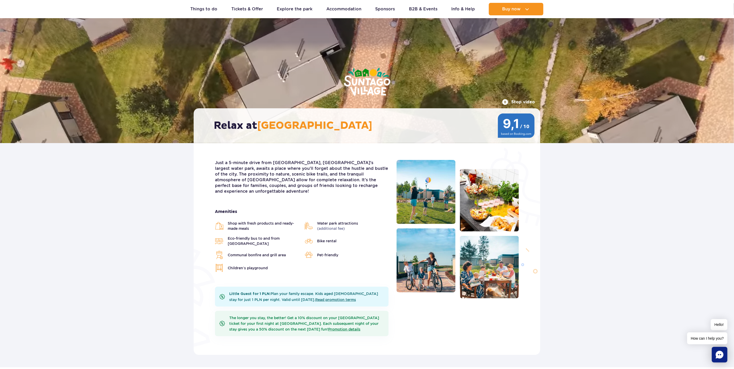
scroll to position [0, 0]
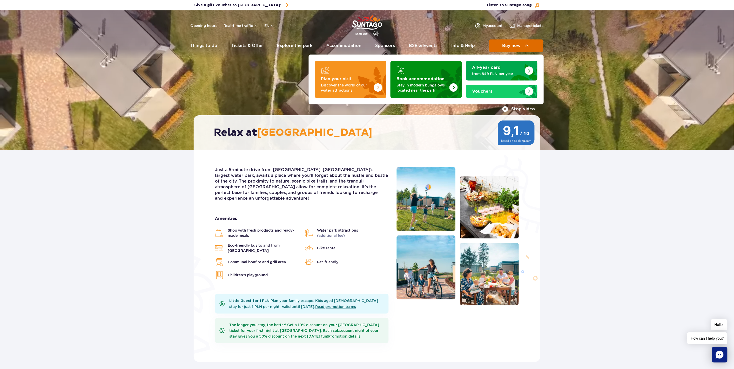
click at [500, 44] on button "Buy now" at bounding box center [516, 45] width 55 height 12
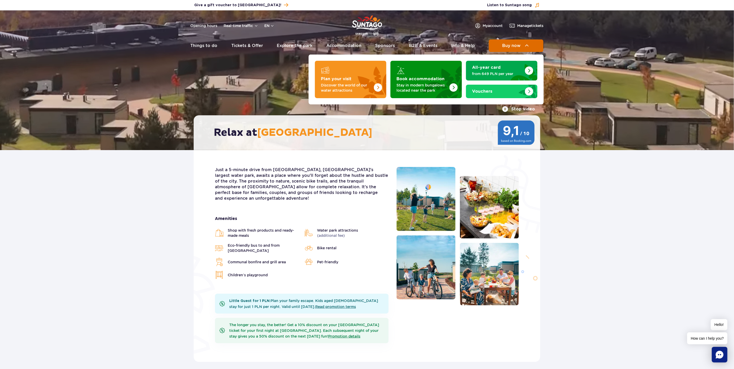
click at [514, 45] on span "Buy now" at bounding box center [512, 45] width 18 height 5
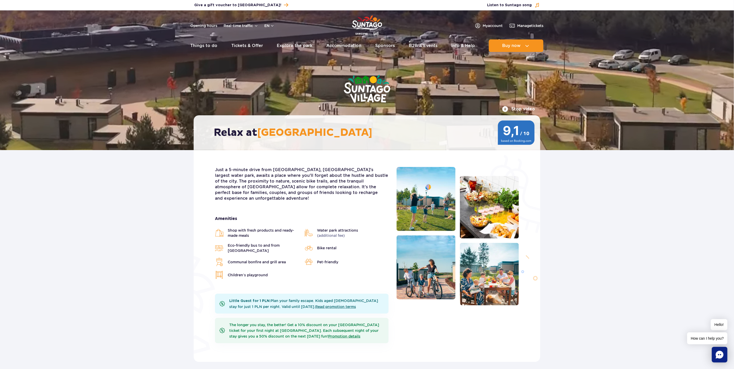
click at [360, 24] on img "Park of Poland" at bounding box center [367, 26] width 30 height 24
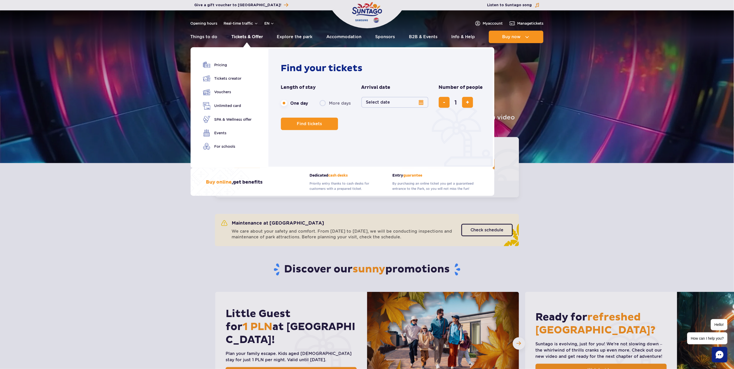
click at [254, 35] on link "Tickets & Offer" at bounding box center [247, 37] width 32 height 12
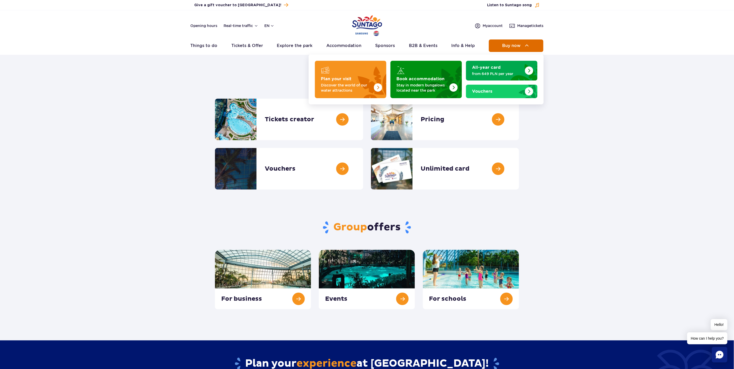
click at [500, 45] on button "Buy now" at bounding box center [516, 45] width 55 height 12
click at [368, 73] on img "Plan your visit" at bounding box center [365, 78] width 41 height 41
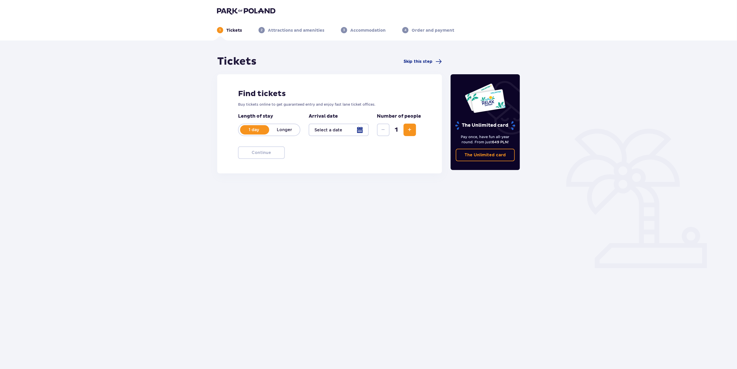
click at [361, 128] on div at bounding box center [339, 130] width 60 height 12
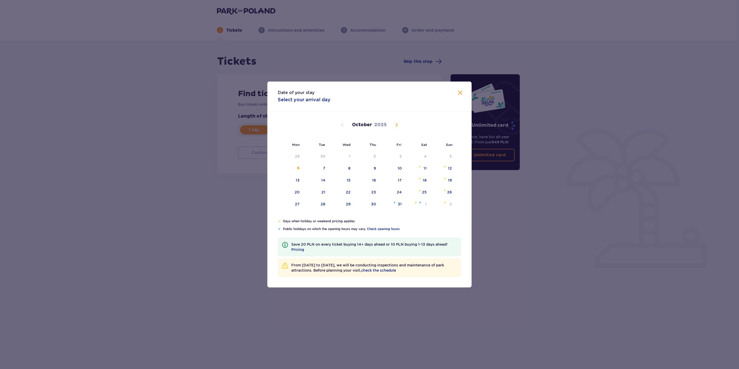
click at [395, 127] on span "Next month" at bounding box center [396, 125] width 6 height 6
click at [300, 191] on div "17" at bounding box center [291, 192] width 26 height 11
type input "[DATE]"
click at [320, 191] on div "18" at bounding box center [315, 192] width 25 height 11
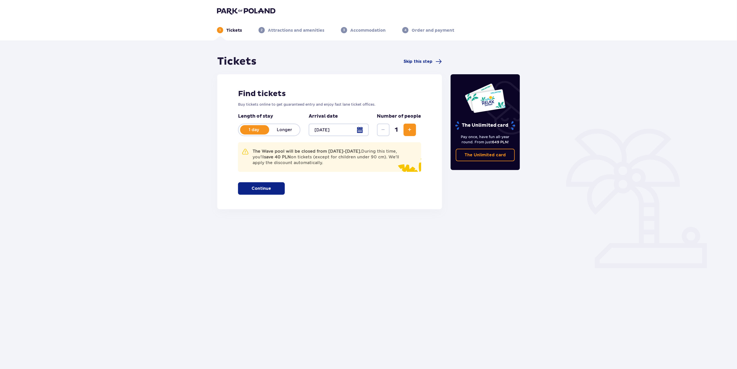
click at [407, 129] on span "Increase" at bounding box center [410, 130] width 6 height 6
click at [264, 185] on button "Continue" at bounding box center [261, 188] width 47 height 12
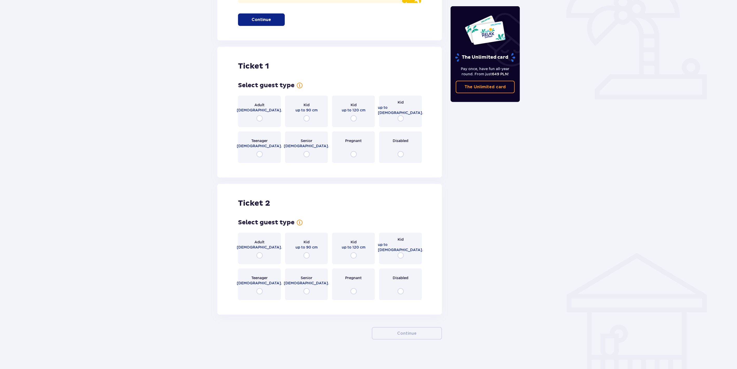
scroll to position [170, 0]
click at [261, 117] on input "radio" at bounding box center [259, 117] width 6 height 6
radio input "true"
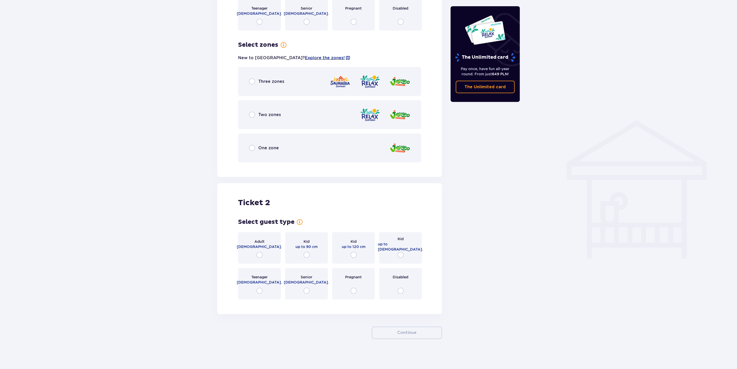
scroll to position [302, 0]
click at [252, 78] on input "radio" at bounding box center [252, 80] width 6 height 6
radio input "true"
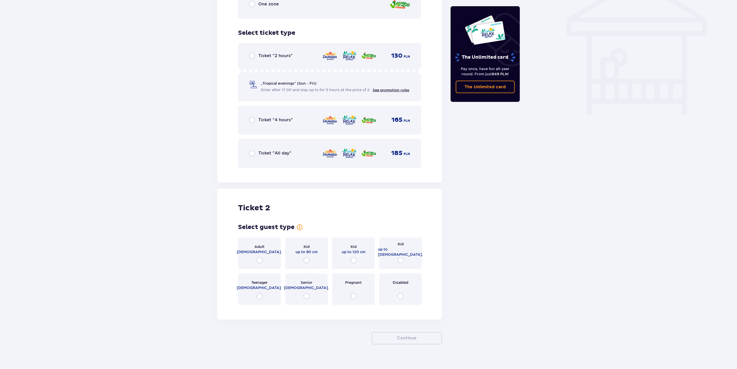
scroll to position [451, 0]
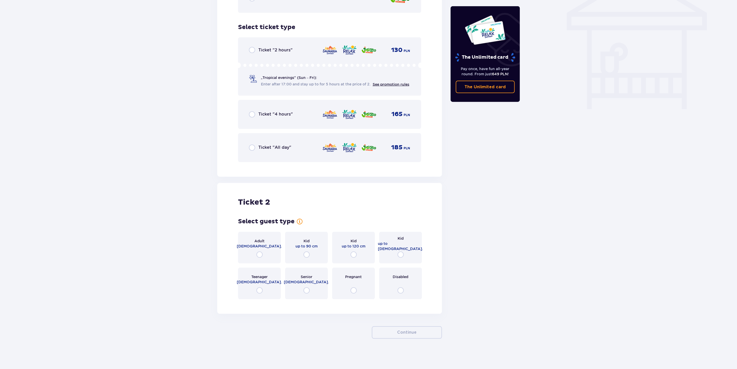
click at [251, 147] on input "radio" at bounding box center [252, 148] width 6 height 6
radio input "true"
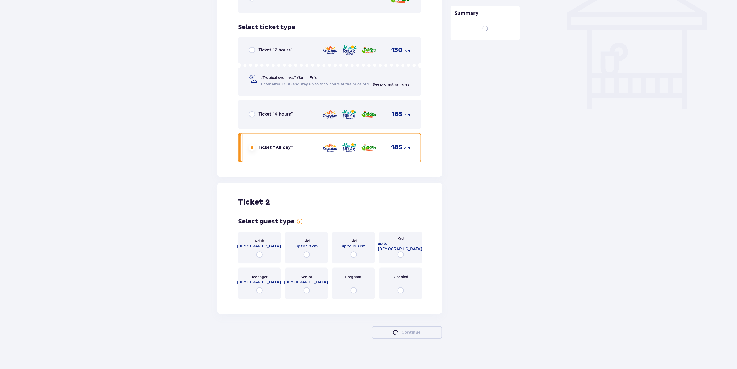
scroll to position [451, 0]
click at [257, 253] on input "radio" at bounding box center [259, 254] width 6 height 6
radio input "true"
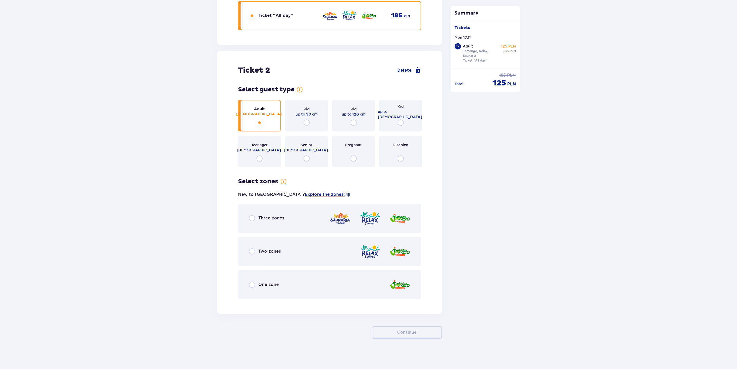
click at [254, 218] on input "radio" at bounding box center [252, 218] width 6 height 6
radio input "true"
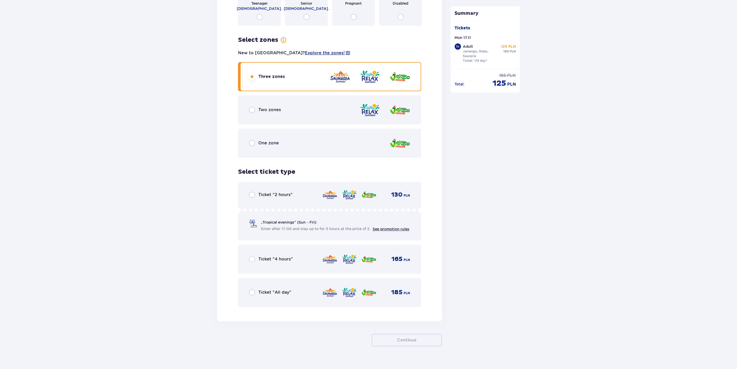
scroll to position [732, 0]
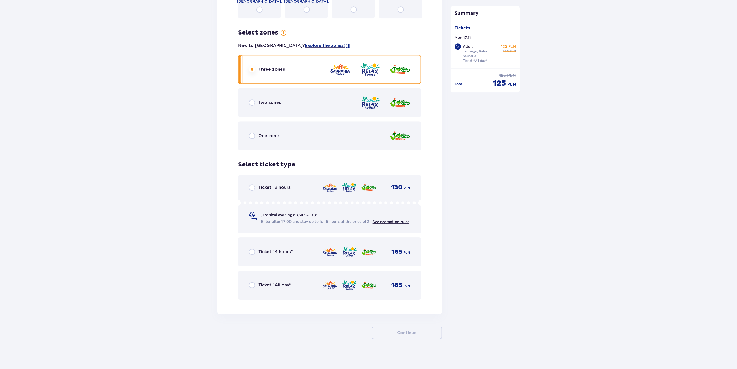
click at [255, 284] on input "radio" at bounding box center [252, 285] width 6 height 6
radio input "true"
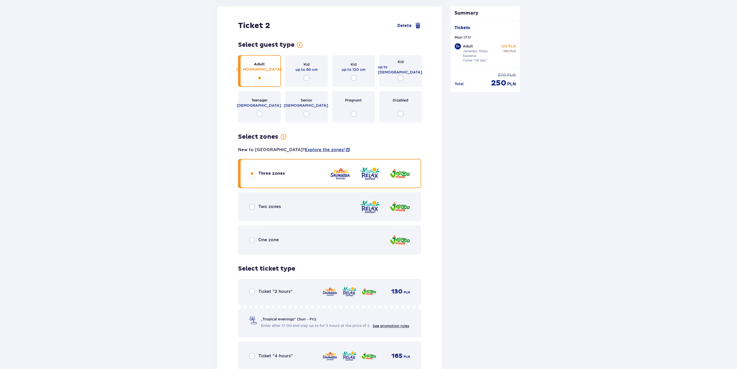
scroll to position [631, 0]
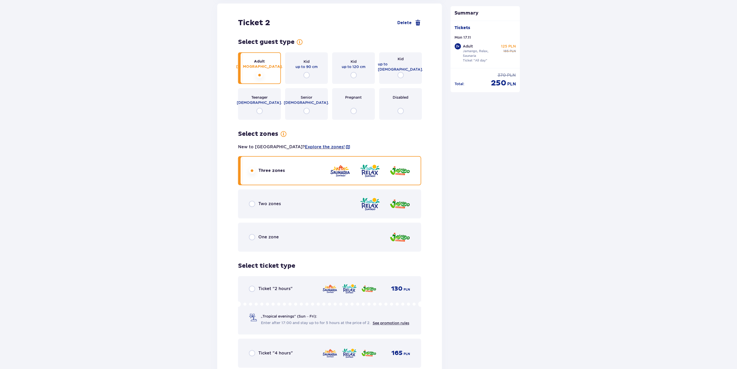
click at [345, 145] on span at bounding box center [347, 146] width 5 height 5
click at [309, 146] on span "Explore the zones!" at bounding box center [325, 147] width 40 height 6
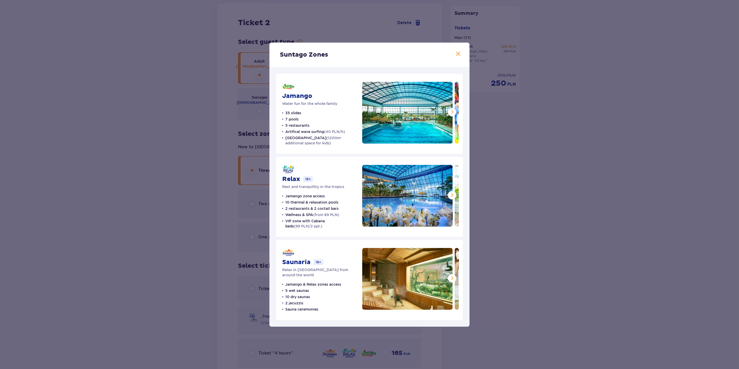
click at [452, 111] on span at bounding box center [452, 112] width 6 height 6
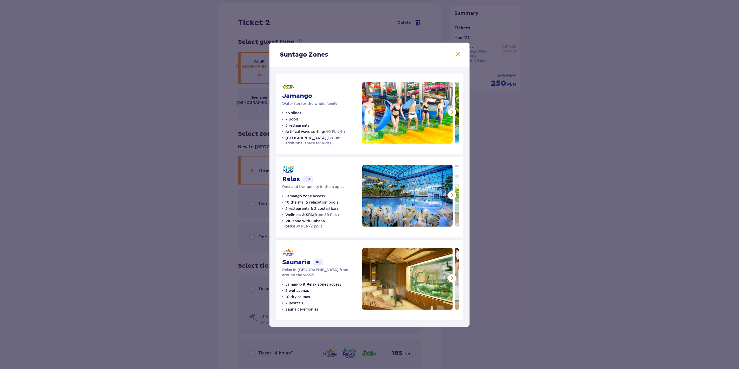
click at [452, 111] on span at bounding box center [452, 112] width 6 height 6
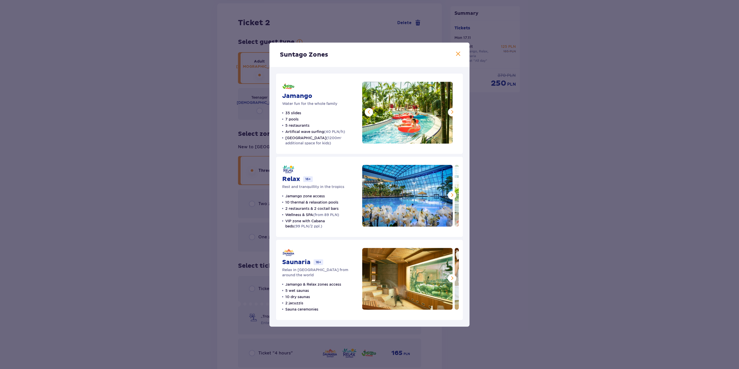
click at [452, 111] on span at bounding box center [452, 112] width 6 height 6
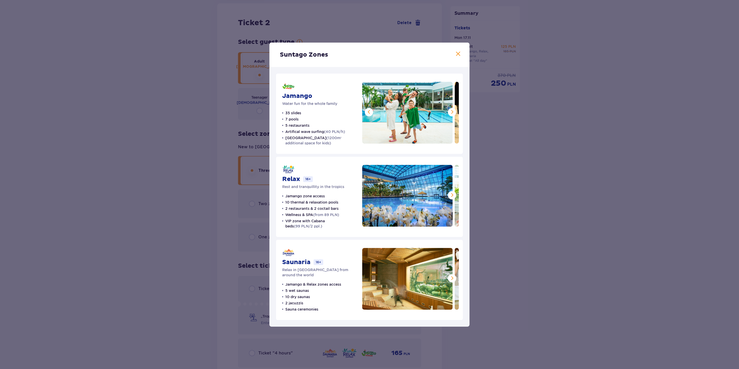
click at [453, 111] on span at bounding box center [452, 112] width 6 height 6
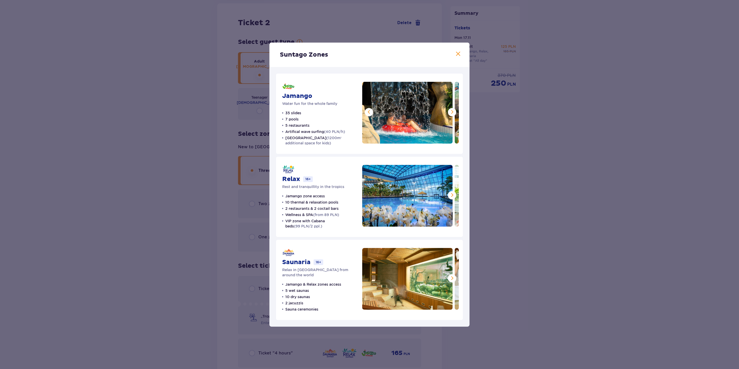
click at [453, 112] on span at bounding box center [452, 112] width 6 height 6
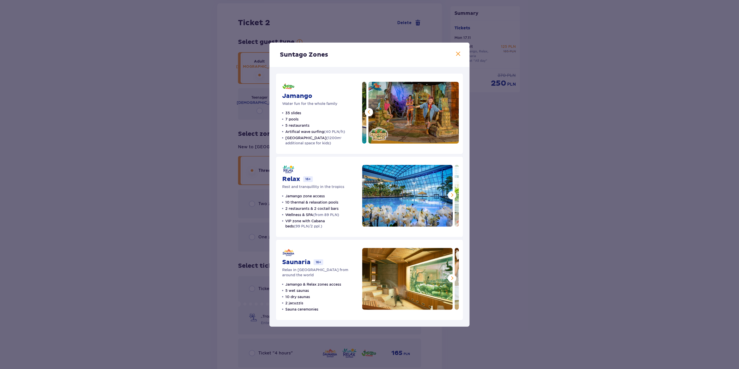
click at [454, 112] on img at bounding box center [413, 113] width 90 height 62
click at [451, 195] on span at bounding box center [452, 195] width 6 height 6
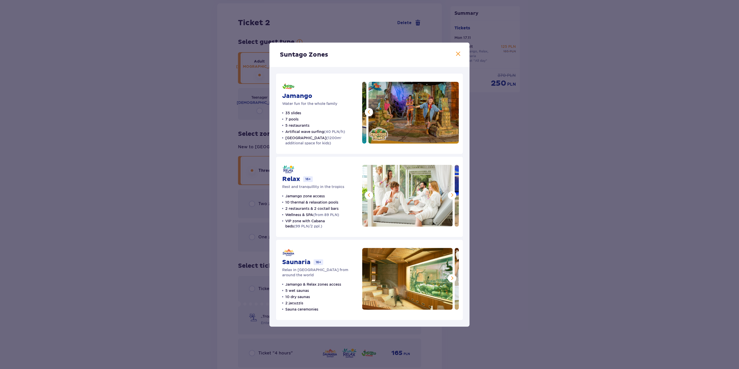
click at [451, 195] on span at bounding box center [452, 195] width 6 height 6
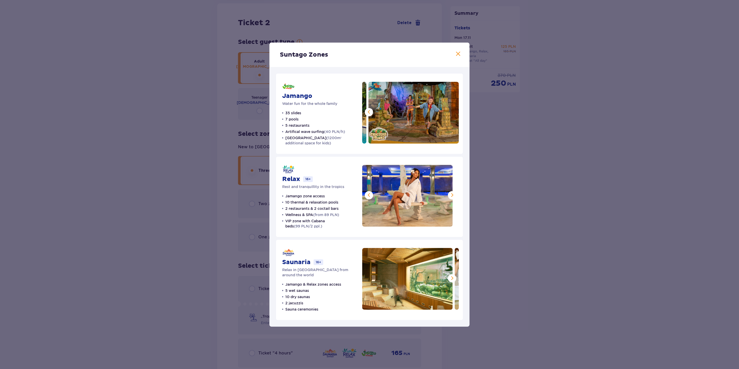
click at [451, 195] on span at bounding box center [452, 195] width 6 height 6
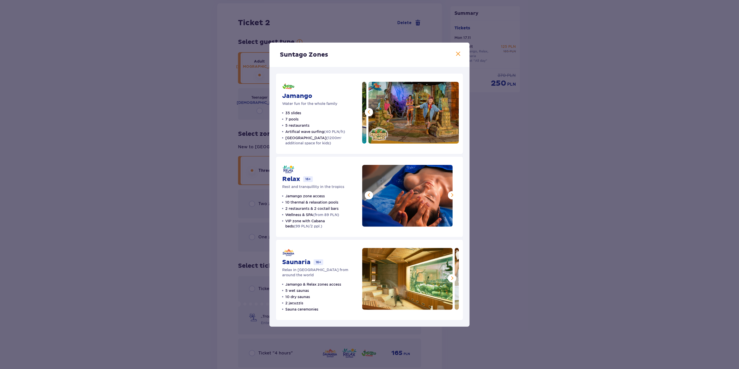
click at [451, 195] on span at bounding box center [452, 195] width 6 height 6
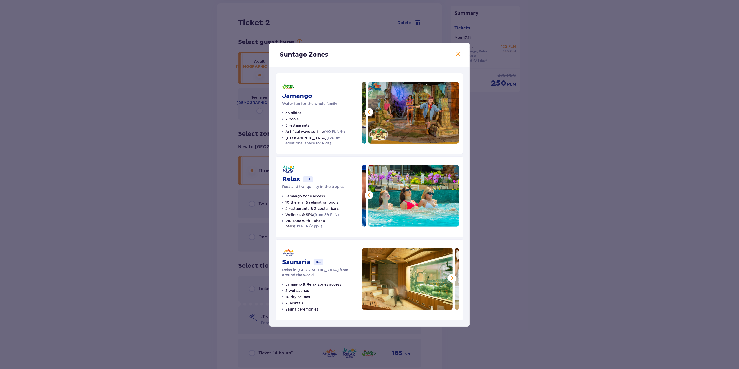
click at [450, 281] on span at bounding box center [452, 278] width 6 height 6
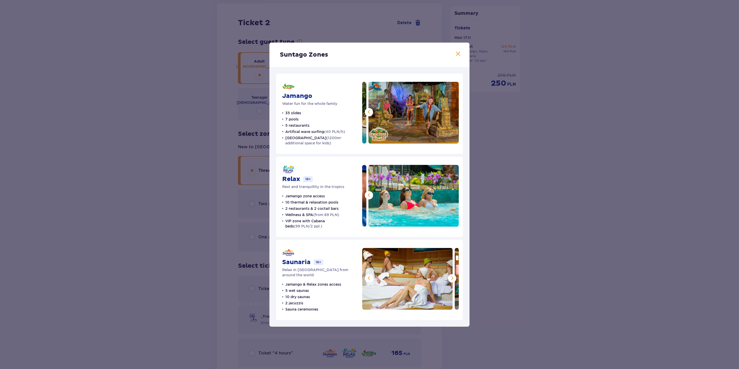
click at [450, 281] on span at bounding box center [452, 278] width 6 height 6
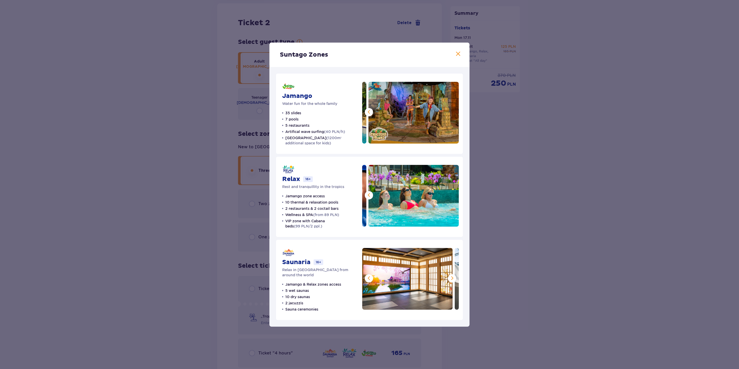
click at [450, 281] on span at bounding box center [452, 278] width 6 height 6
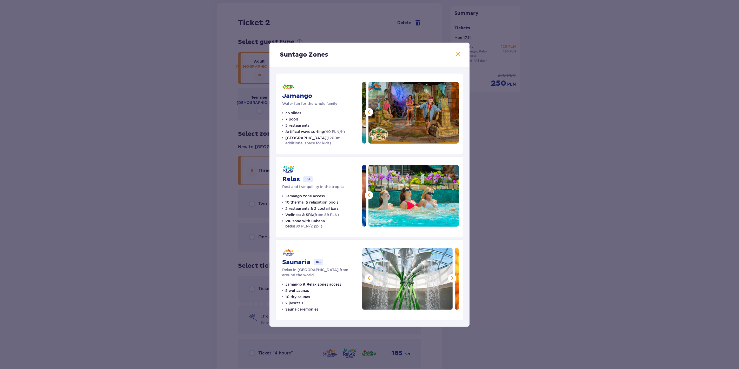
click at [450, 281] on span at bounding box center [452, 278] width 6 height 6
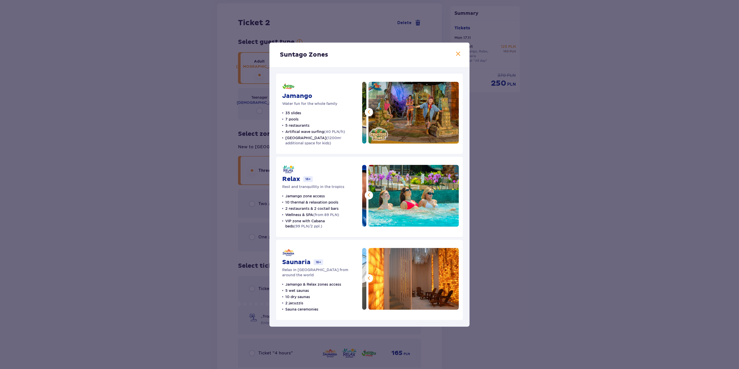
click at [450, 281] on img at bounding box center [413, 279] width 90 height 62
click at [496, 232] on div "Suntago Zones Jamango Water fun for the whole family 35 slides 7 pools 5 restau…" at bounding box center [369, 184] width 739 height 369
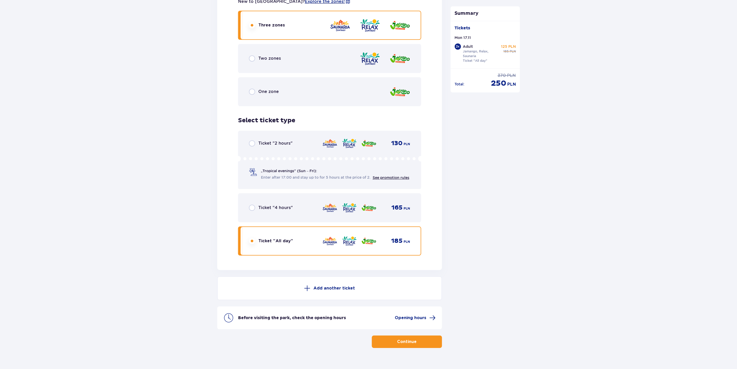
scroll to position [785, 0]
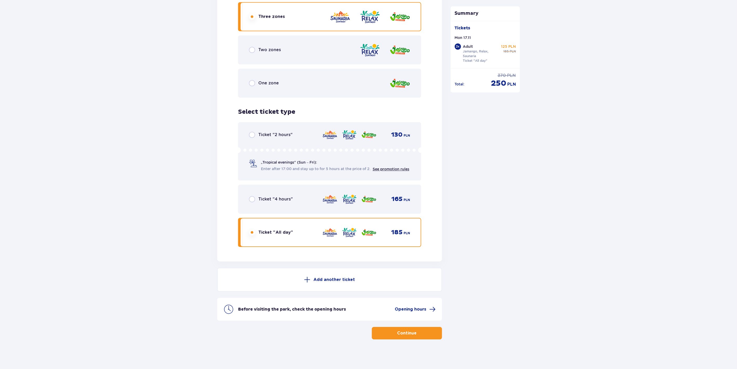
click at [423, 330] on button "Continue" at bounding box center [407, 333] width 70 height 12
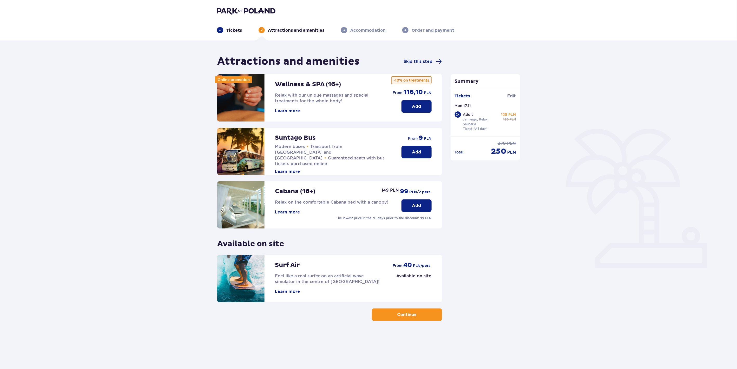
click at [407, 312] on p "Continue" at bounding box center [406, 315] width 19 height 6
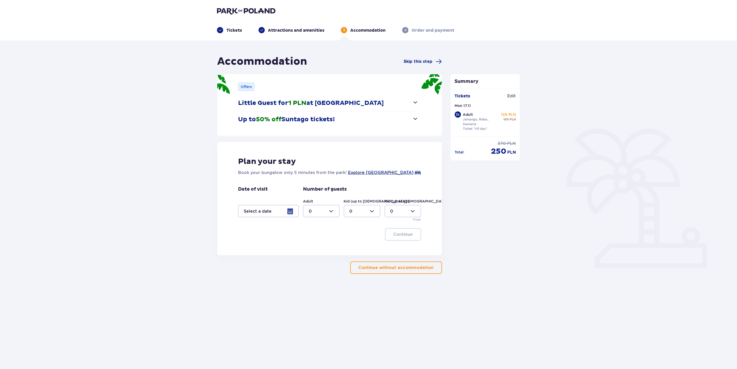
click at [294, 211] on div at bounding box center [268, 211] width 61 height 12
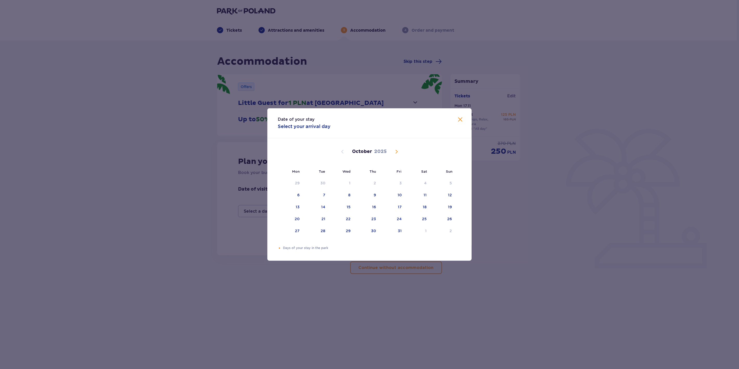
click at [460, 117] on span "Close" at bounding box center [460, 120] width 6 height 6
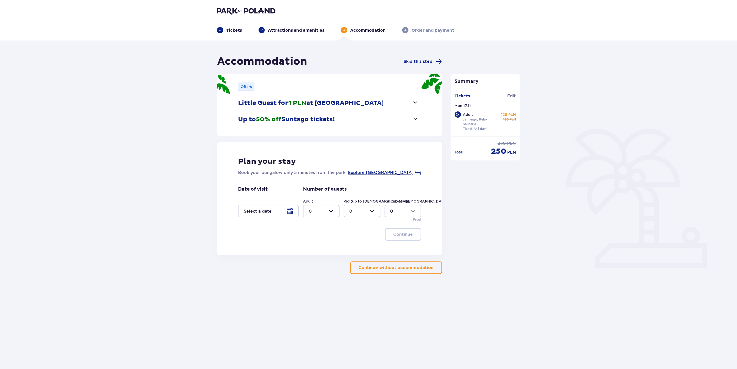
click at [415, 103] on span "button" at bounding box center [415, 102] width 6 height 6
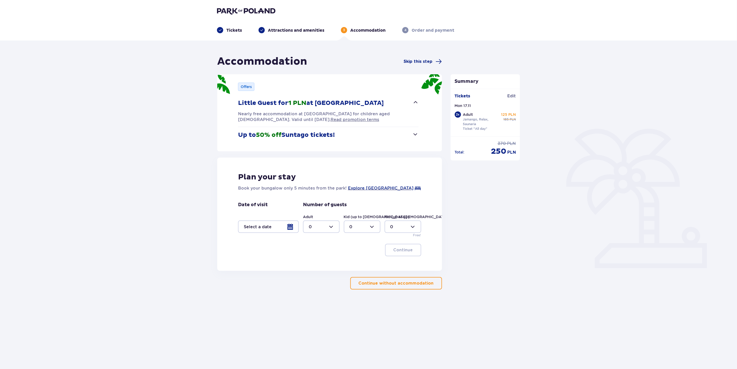
click at [415, 103] on span "button" at bounding box center [415, 102] width 6 height 6
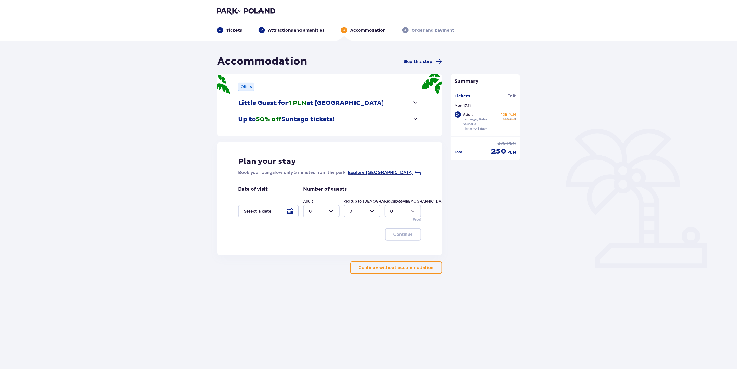
click at [413, 120] on span "button" at bounding box center [415, 119] width 6 height 6
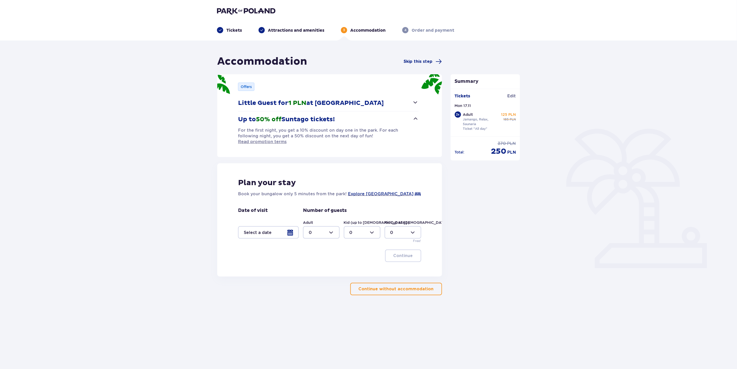
click at [413, 120] on span "button" at bounding box center [415, 119] width 6 height 6
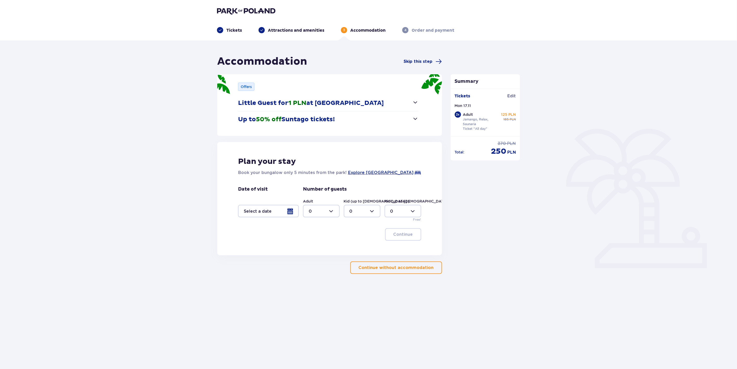
click at [292, 215] on div at bounding box center [268, 211] width 61 height 12
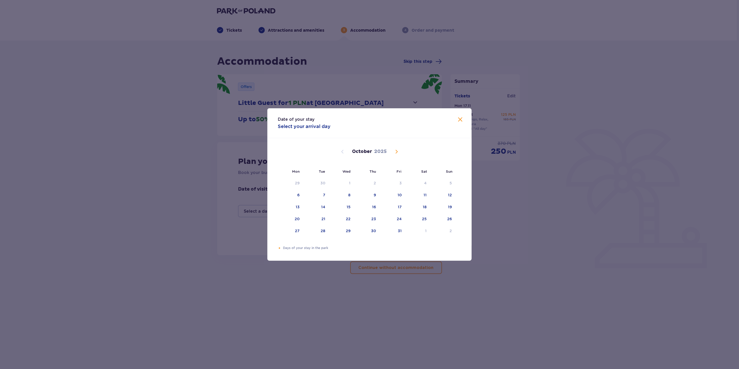
click at [395, 151] on span "Next month" at bounding box center [396, 152] width 6 height 6
click at [301, 218] on div "17" at bounding box center [291, 219] width 26 height 11
click at [319, 218] on div "18" at bounding box center [315, 219] width 25 height 11
type input "[DATE] - [DATE]"
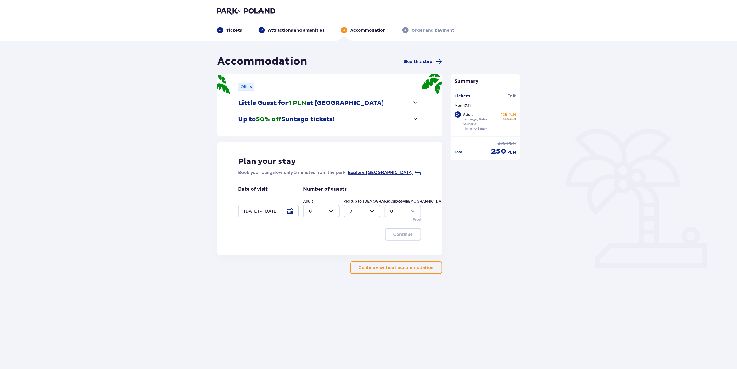
click at [326, 211] on div at bounding box center [321, 211] width 37 height 12
click at [319, 246] on div "2" at bounding box center [321, 249] width 25 height 6
type input "2"
click at [396, 236] on p "Continue" at bounding box center [402, 235] width 19 height 6
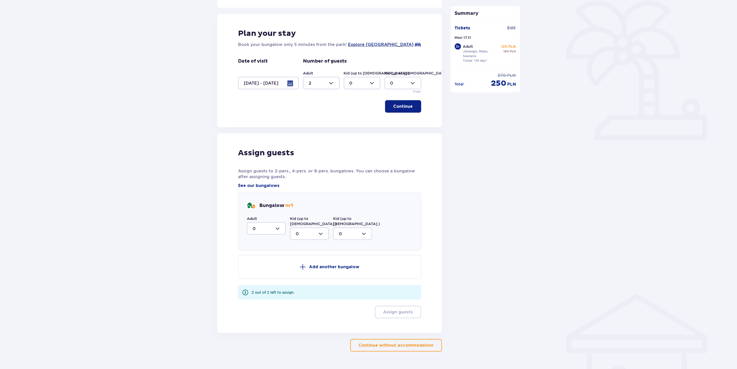
scroll to position [136, 0]
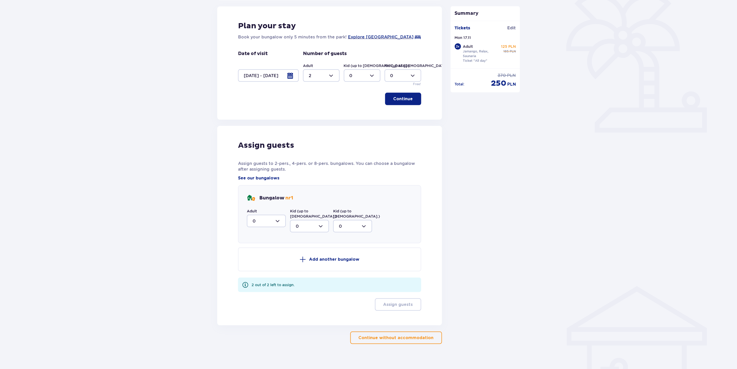
click at [264, 218] on div at bounding box center [266, 221] width 39 height 12
click at [257, 257] on div "2" at bounding box center [267, 259] width 28 height 6
type input "2"
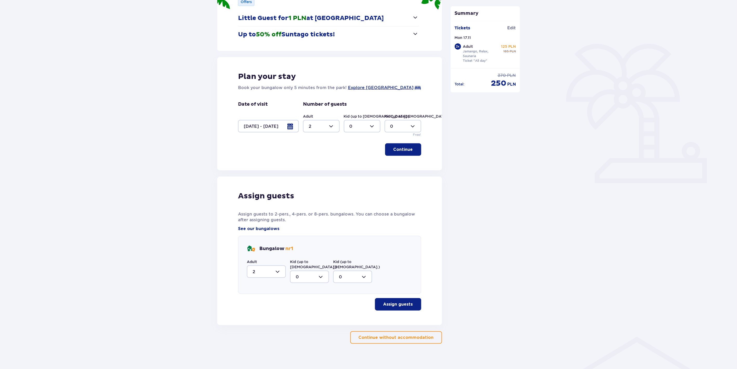
click at [404, 302] on p "Assign guests" at bounding box center [398, 305] width 30 height 6
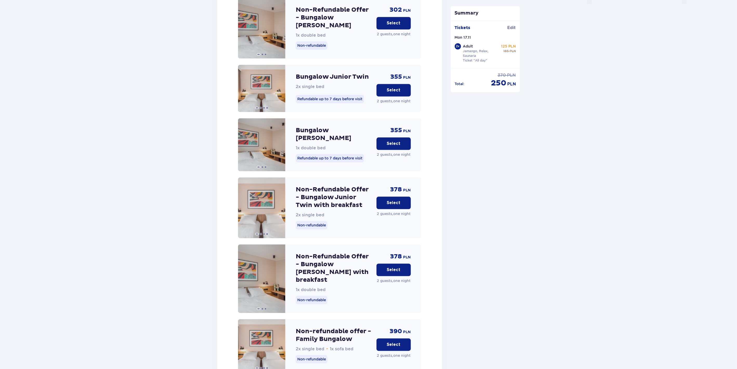
scroll to position [559, 0]
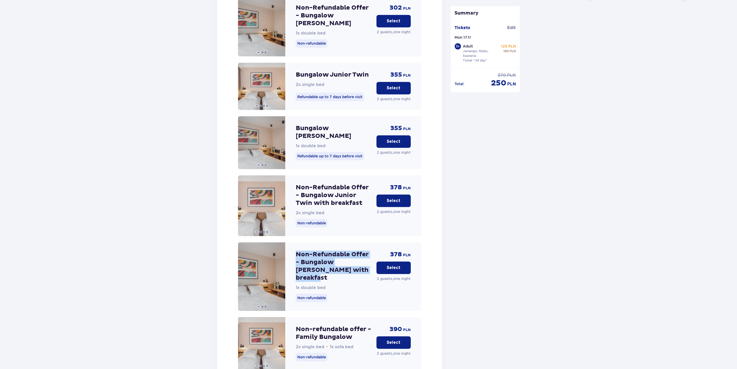
drag, startPoint x: 294, startPoint y: 241, endPoint x: 362, endPoint y: 261, distance: 70.7
click at [362, 261] on div "Non-Refundable Offer - Bungalow [PERSON_NAME] with breakfast 1x double bed Non-…" at bounding box center [329, 276] width 183 height 69
click at [281, 275] on span at bounding box center [279, 277] width 4 height 4
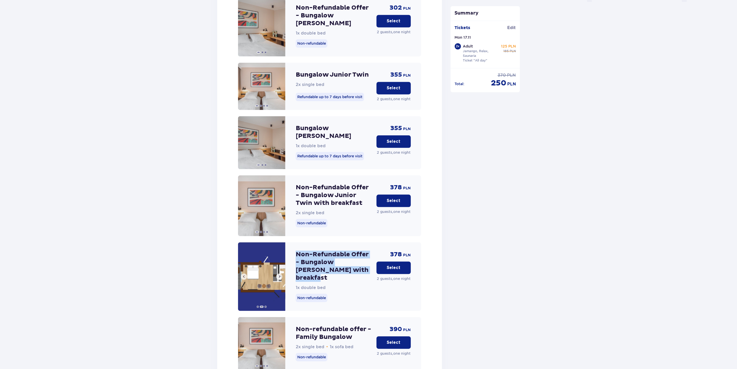
click at [281, 275] on span at bounding box center [279, 277] width 4 height 4
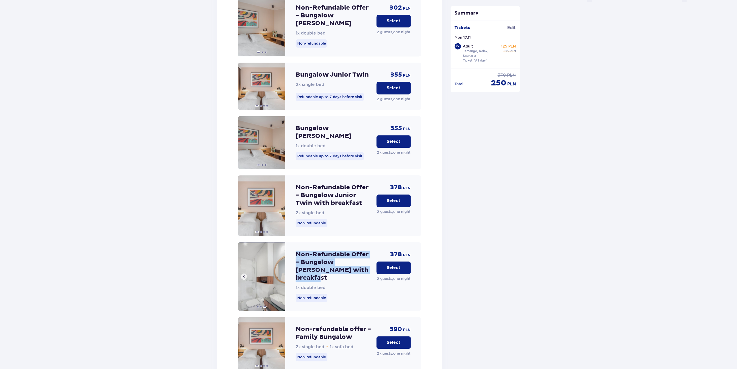
click at [243, 275] on span at bounding box center [244, 277] width 4 height 4
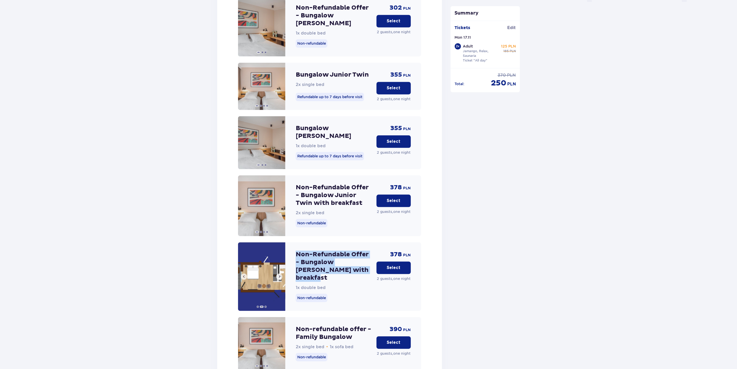
click at [243, 275] on span at bounding box center [244, 277] width 4 height 4
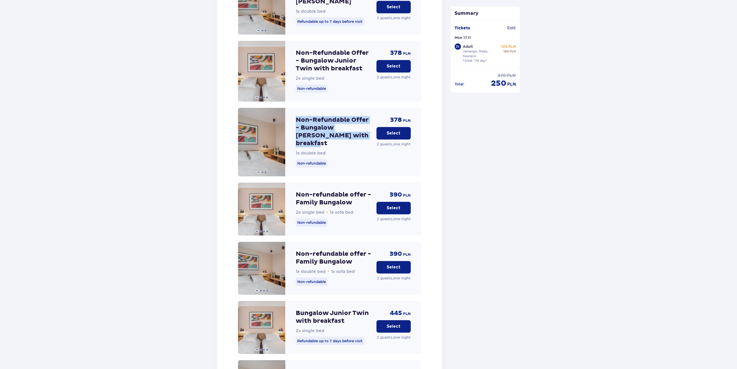
scroll to position [713, 0]
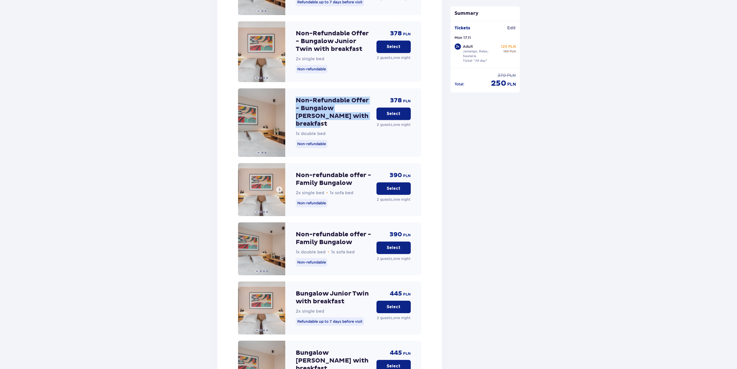
click at [279, 188] on span at bounding box center [279, 190] width 4 height 4
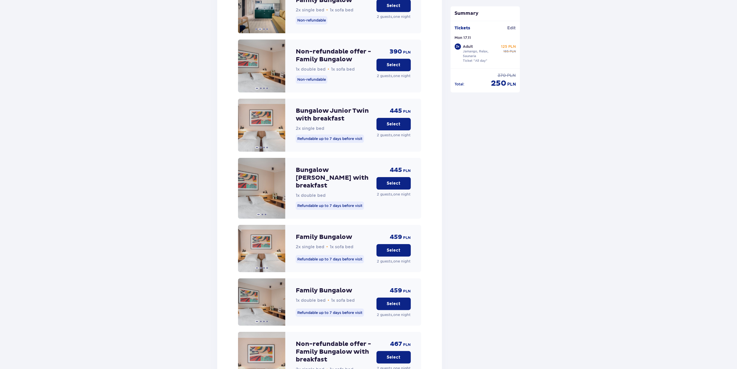
scroll to position [905, 0]
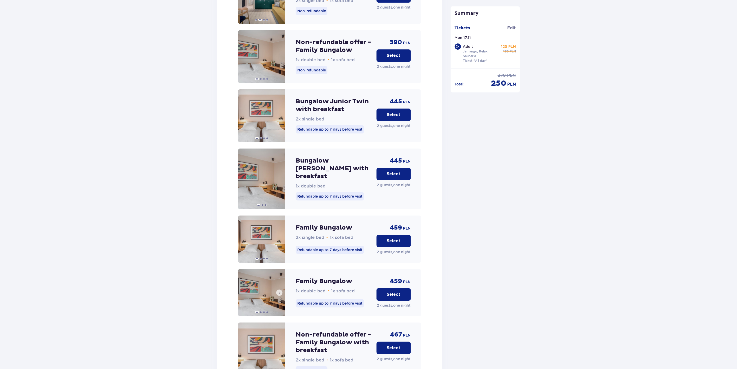
click at [277, 291] on span at bounding box center [279, 293] width 4 height 4
click at [278, 291] on span at bounding box center [279, 293] width 4 height 4
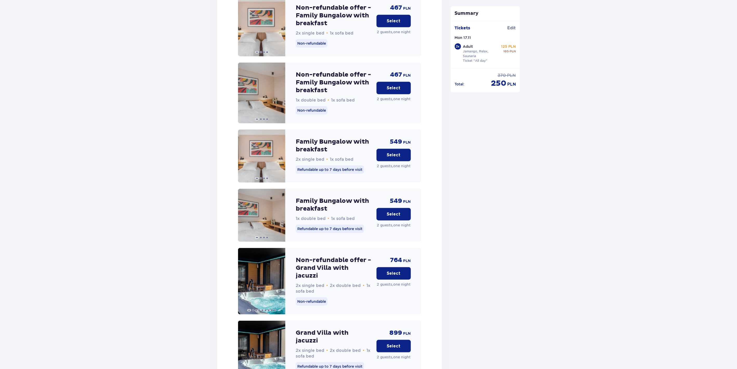
scroll to position [1232, 0]
click at [280, 279] on span at bounding box center [279, 281] width 4 height 4
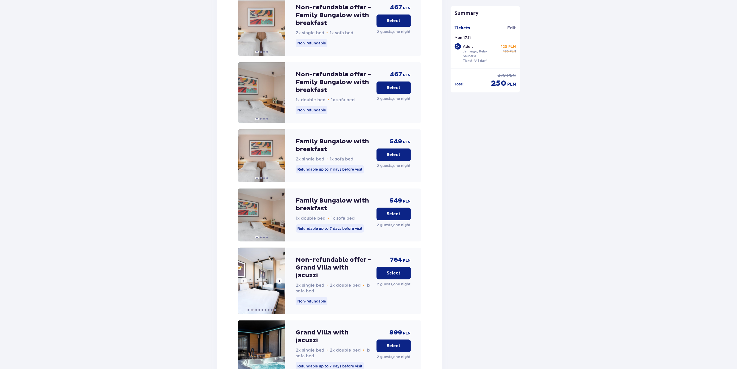
click at [280, 279] on span at bounding box center [279, 281] width 4 height 4
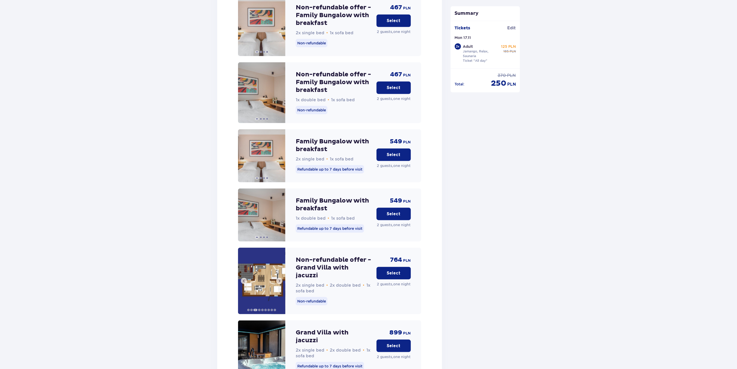
click at [280, 279] on span at bounding box center [279, 281] width 4 height 4
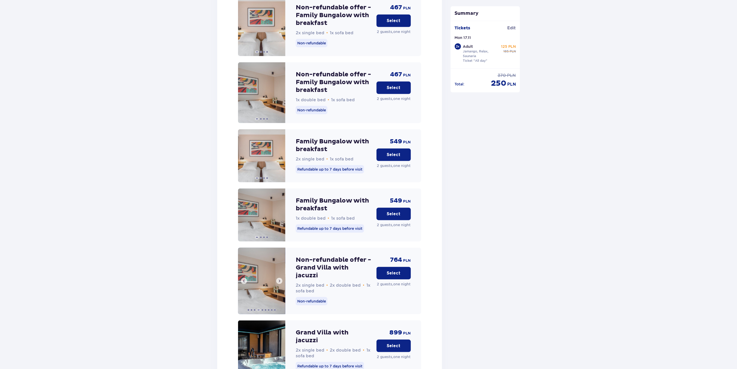
click at [245, 279] on span at bounding box center [244, 281] width 4 height 4
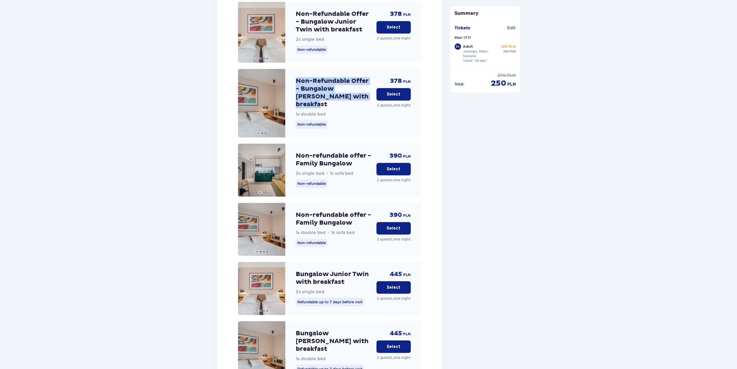
scroll to position [732, 0]
click at [393, 92] on p "Select" at bounding box center [394, 95] width 14 height 6
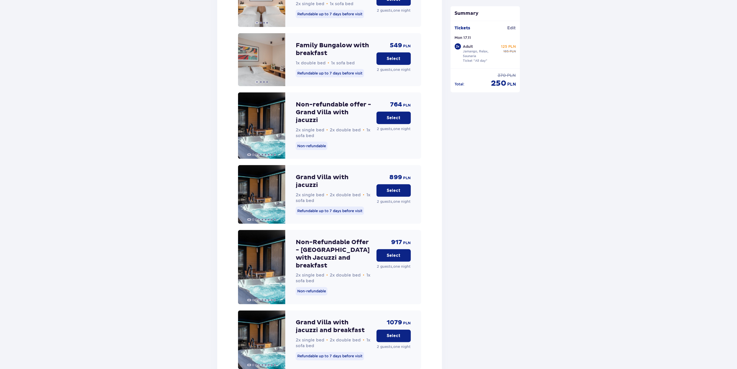
scroll to position [1433, 0]
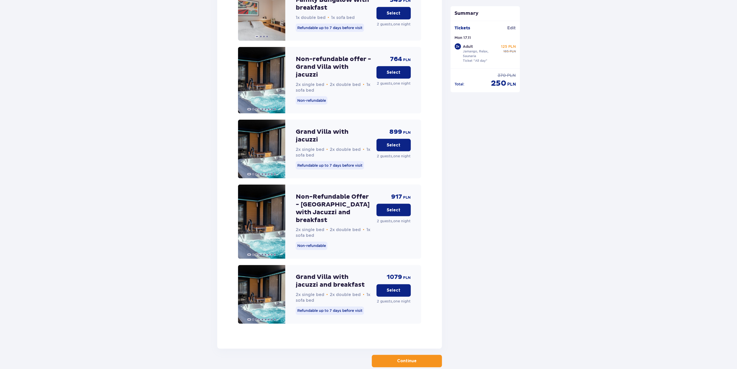
click at [414, 358] on span "button" at bounding box center [417, 361] width 6 height 6
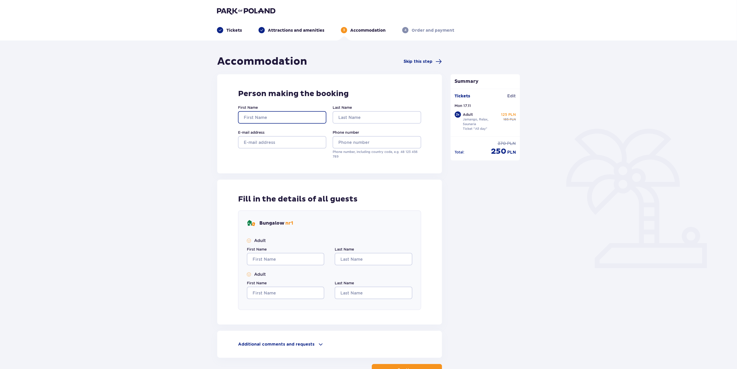
click at [267, 119] on input "First Name" at bounding box center [282, 117] width 88 height 12
type input "[PERSON_NAME]"
type input "Razgulajeva"
type input "[EMAIL_ADDRESS][DOMAIN_NAME]"
type input "[PHONE_NUMBER]"
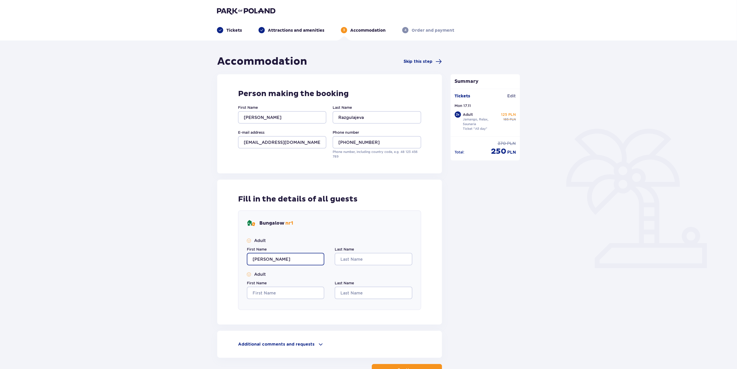
type input "[PERSON_NAME]"
type input "Razgulajeva"
type input "Arturs"
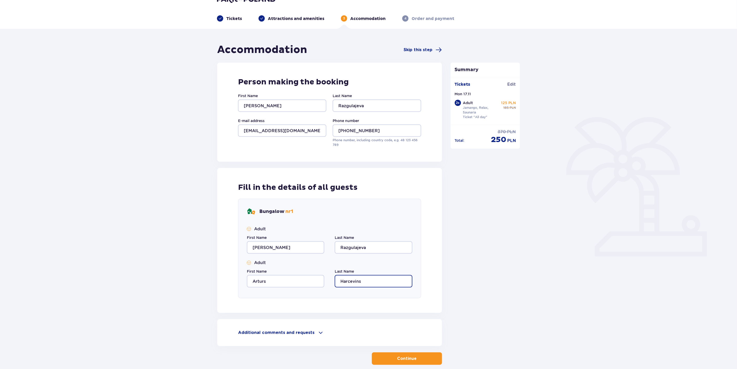
scroll to position [38, 0]
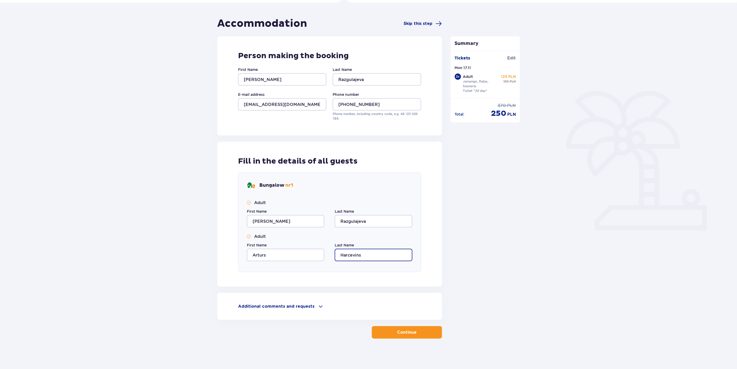
type input "Harcevins"
click at [403, 331] on p "Continue" at bounding box center [406, 333] width 19 height 6
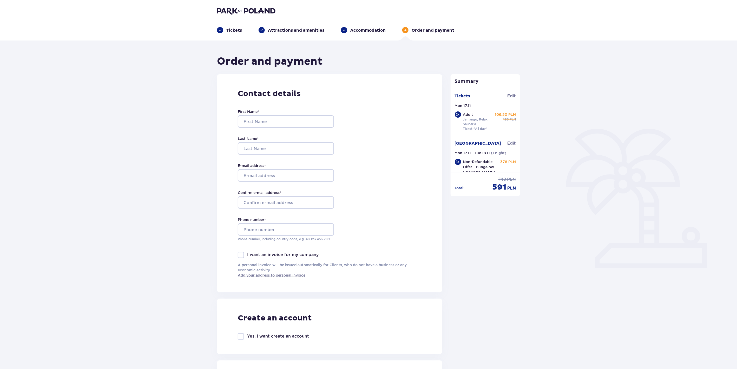
click at [264, 111] on div "First Name *" at bounding box center [286, 118] width 96 height 19
click at [265, 118] on input "First Name *" at bounding box center [286, 121] width 96 height 12
type input "[PERSON_NAME]"
type input "Razgulajeva"
type input "[EMAIL_ADDRESS][DOMAIN_NAME]"
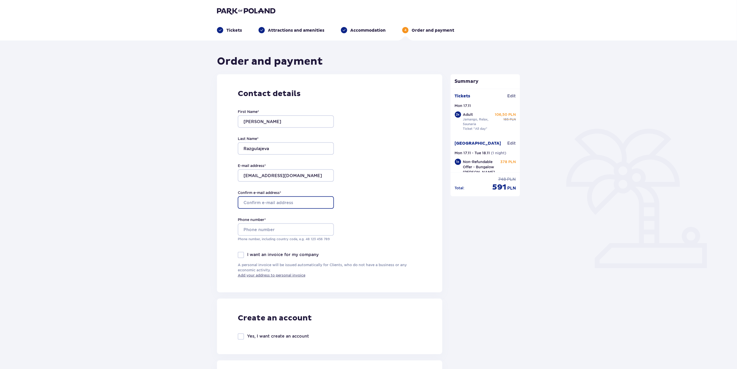
click at [273, 203] on input "Confirm e-mail address *" at bounding box center [286, 202] width 96 height 12
type input "[EMAIL_ADDRESS][DOMAIN_NAME]"
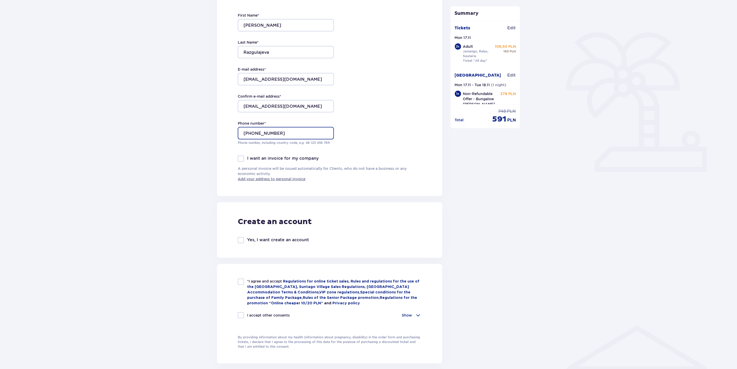
scroll to position [115, 0]
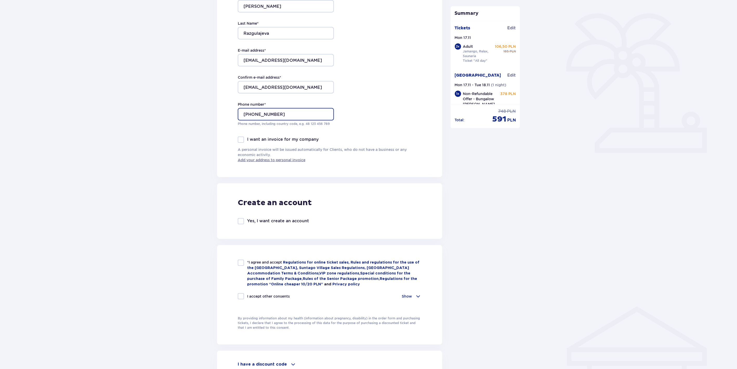
type input "[PHONE_NUMBER]"
click at [244, 219] on div "Yes, I want create an account" at bounding box center [273, 221] width 71 height 6
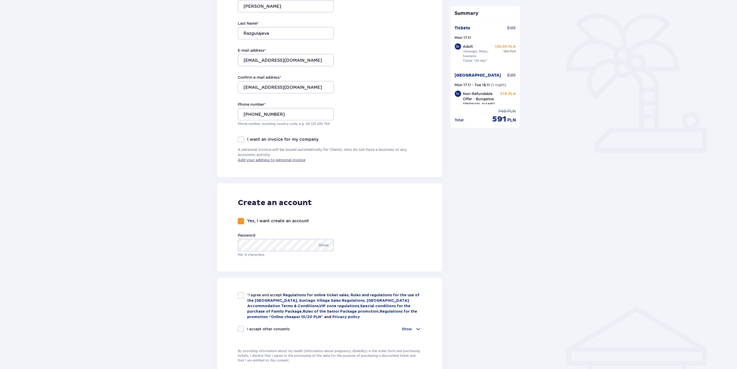
click at [244, 219] on div "Yes, I want create an account" at bounding box center [273, 221] width 71 height 6
checkbox input "false"
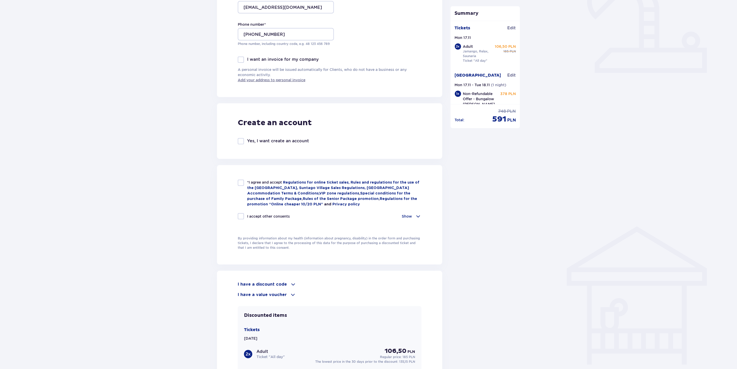
scroll to position [211, 0]
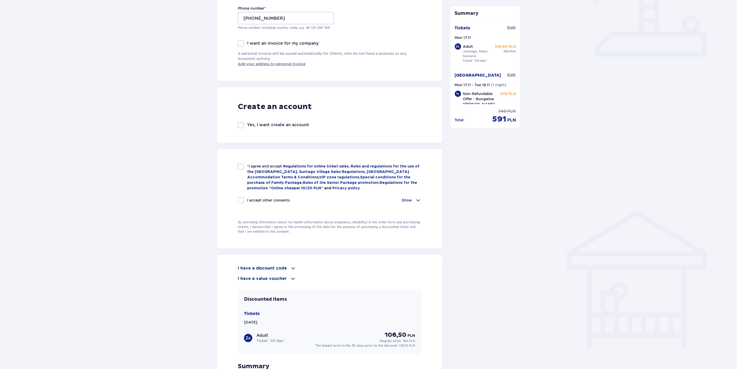
click at [241, 166] on div at bounding box center [241, 167] width 6 height 6
checkbox input "true"
click at [411, 200] on p "Show" at bounding box center [407, 200] width 10 height 5
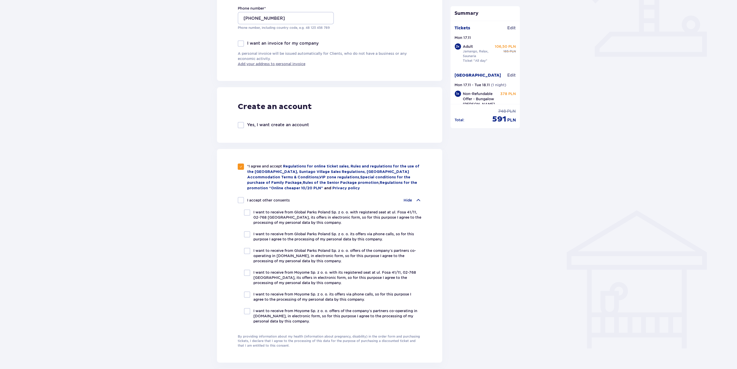
click at [411, 200] on p "Hide" at bounding box center [408, 200] width 8 height 5
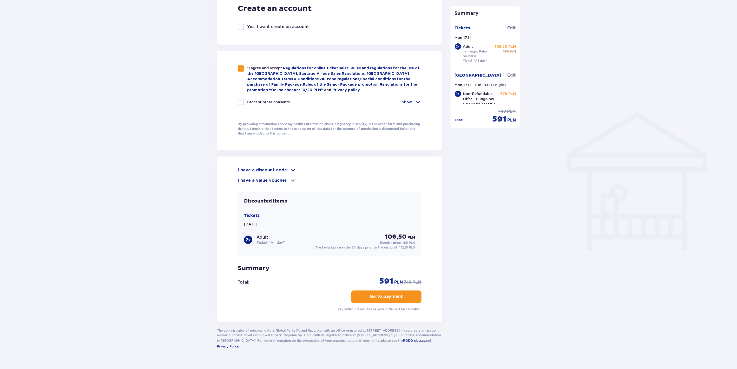
scroll to position [319, 0]
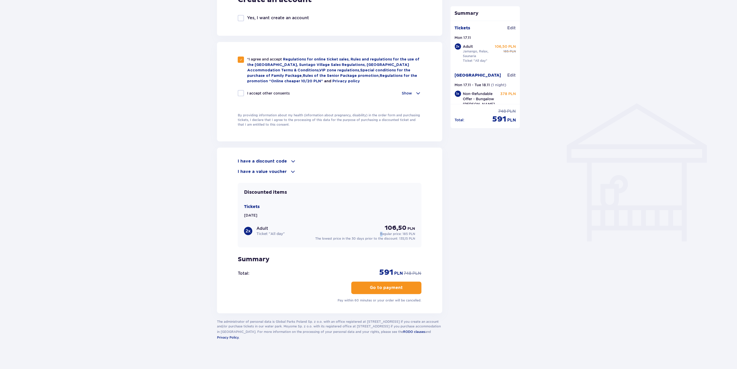
drag, startPoint x: 395, startPoint y: 227, endPoint x: 414, endPoint y: 229, distance: 18.9
click at [414, 229] on div "106,50 PLN Regular price: 185 PLN" at bounding box center [393, 230] width 43 height 12
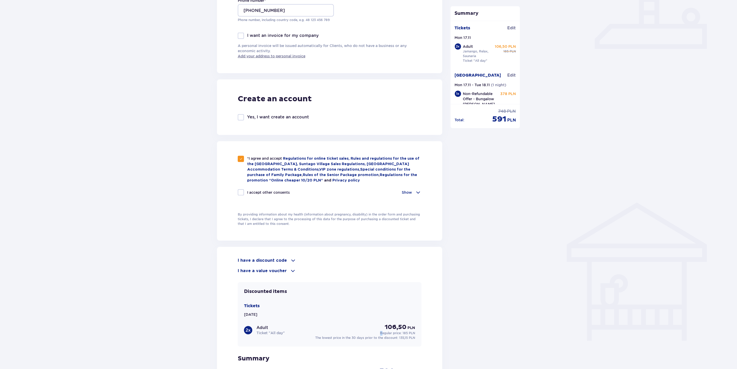
scroll to position [299, 0]
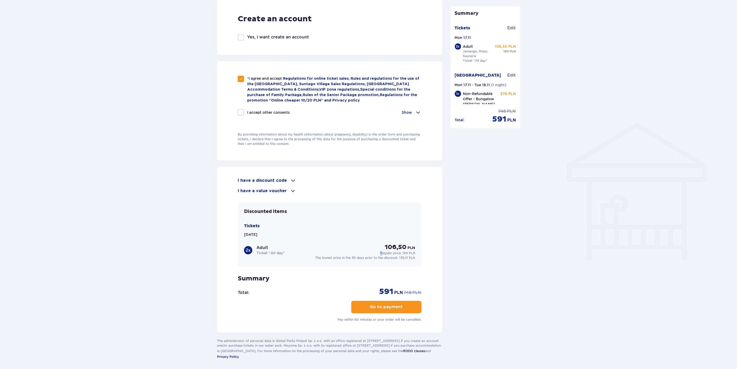
click at [390, 304] on p "Go to payment" at bounding box center [386, 307] width 33 height 6
